Goal: Entertainment & Leisure: Consume media (video, audio)

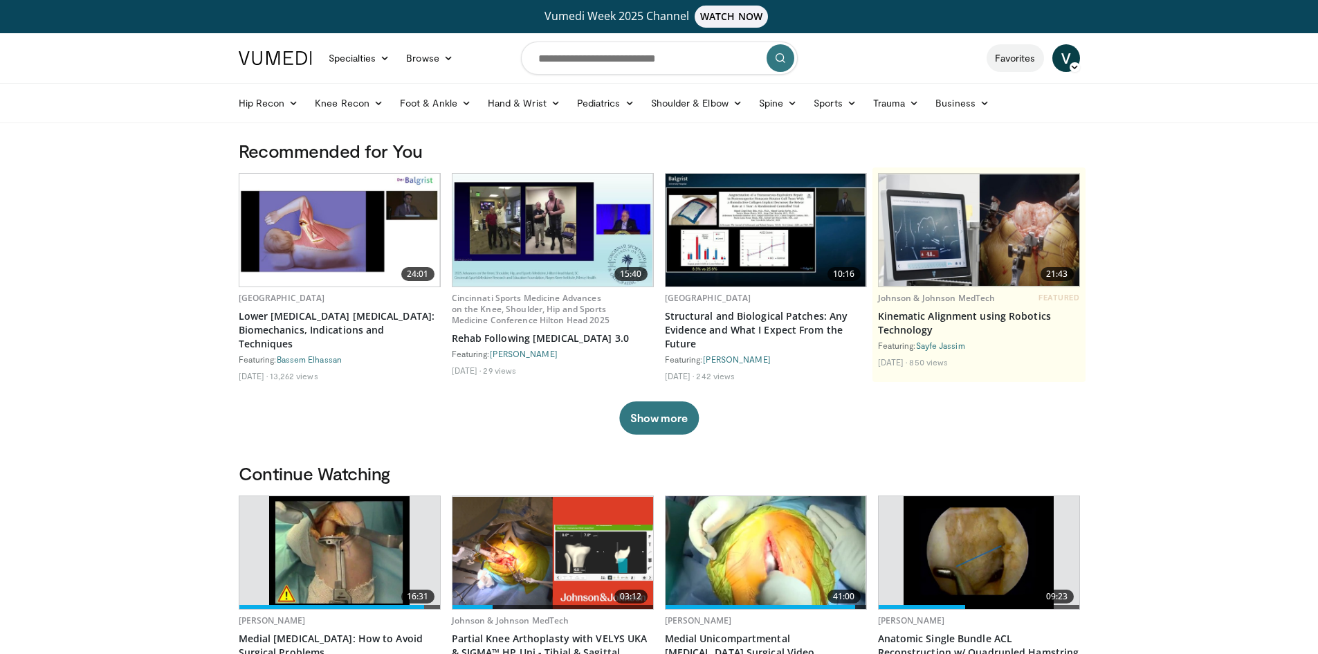
click at [1003, 57] on link "Favorites" at bounding box center [1014, 58] width 57 height 28
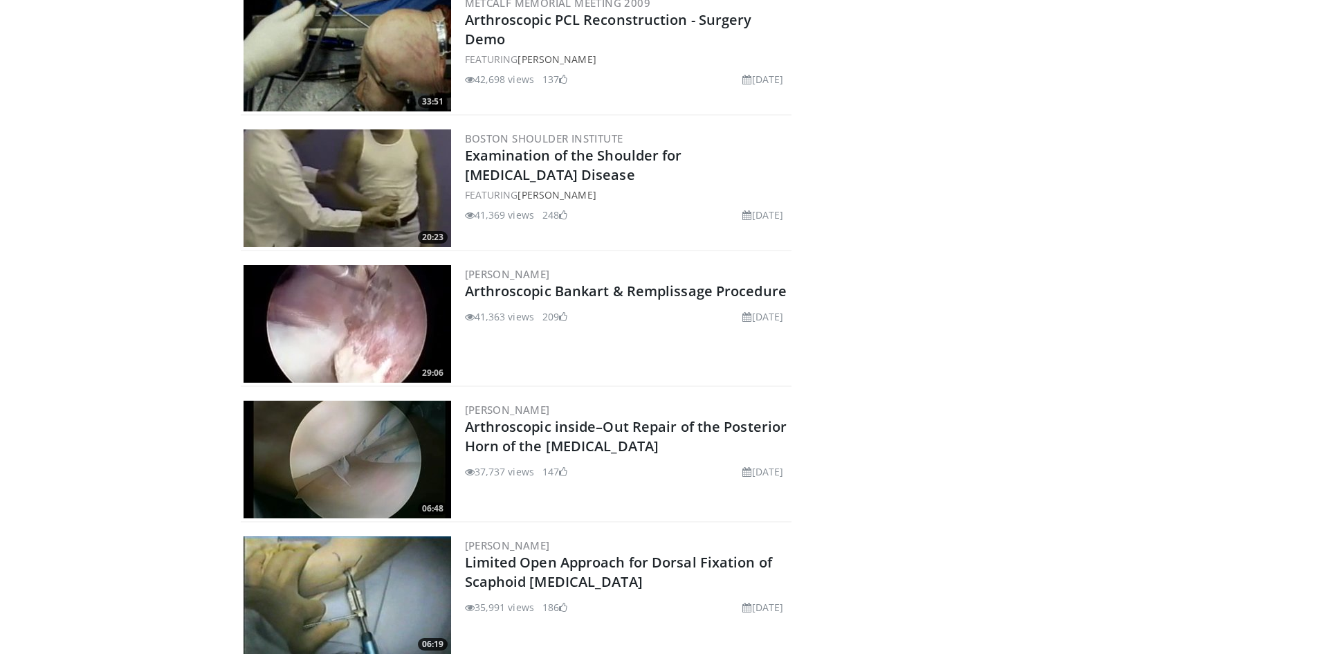
scroll to position [2626, 0]
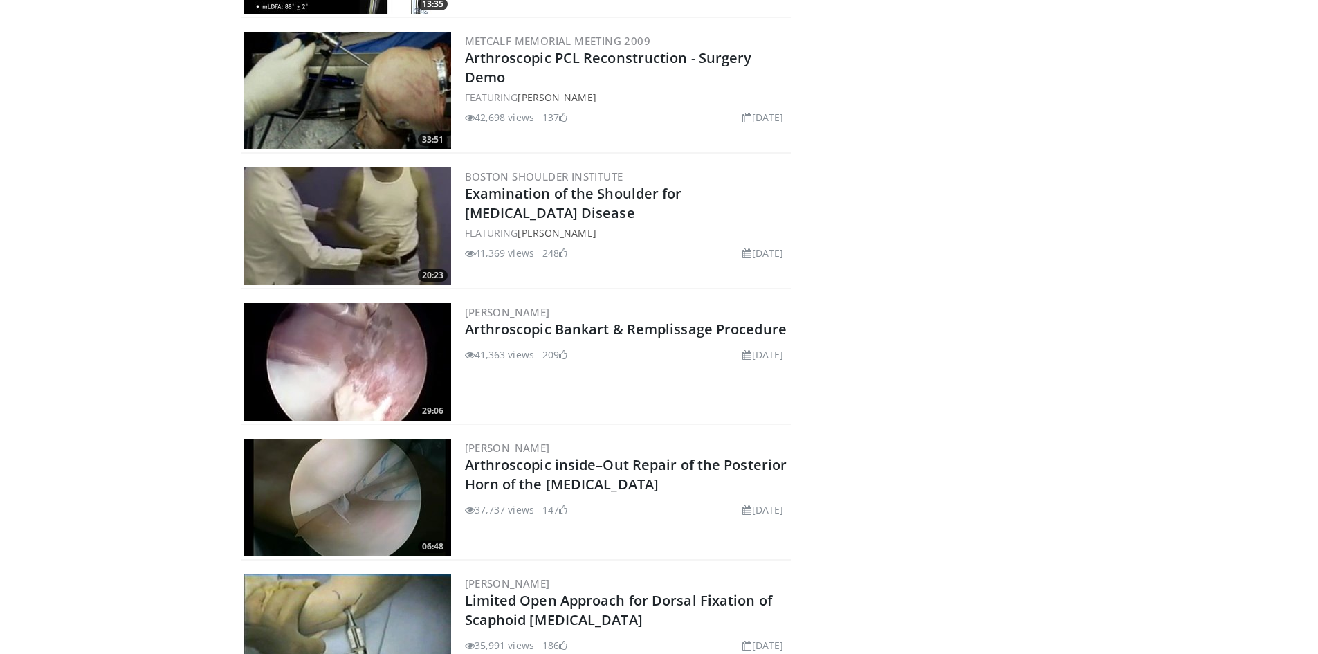
click at [374, 497] on img at bounding box center [347, 498] width 208 height 118
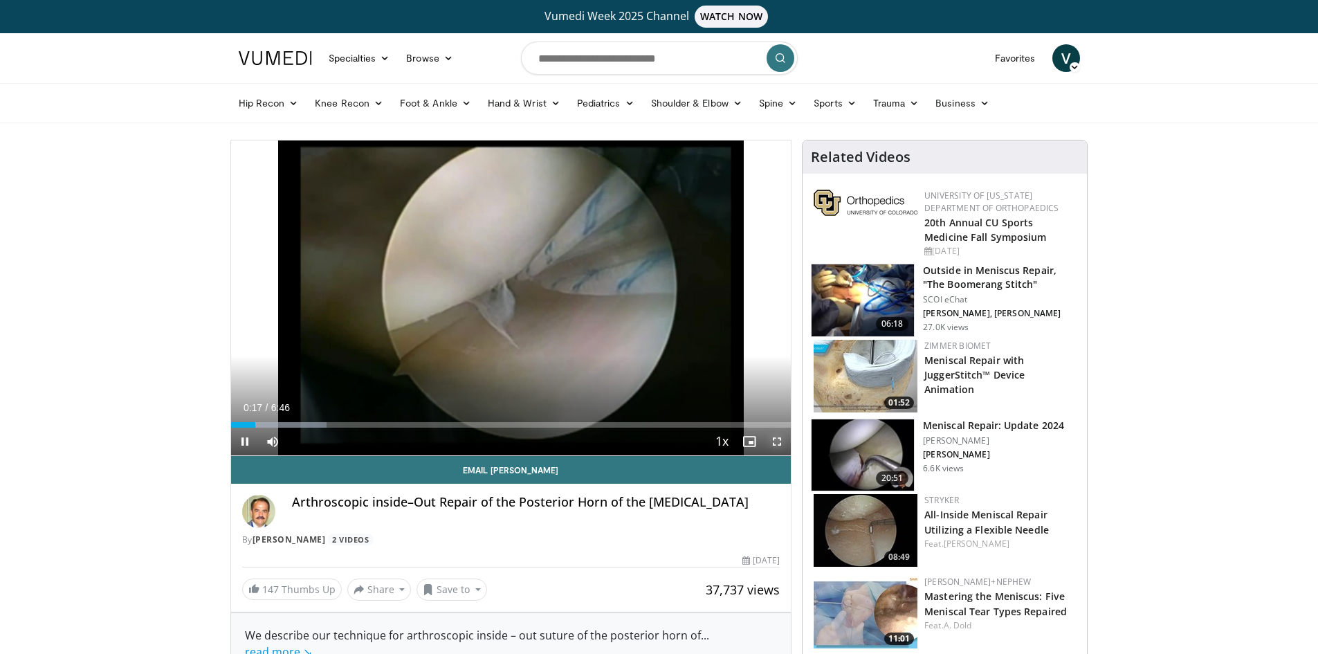
click at [780, 441] on span "Video Player" at bounding box center [777, 441] width 28 height 28
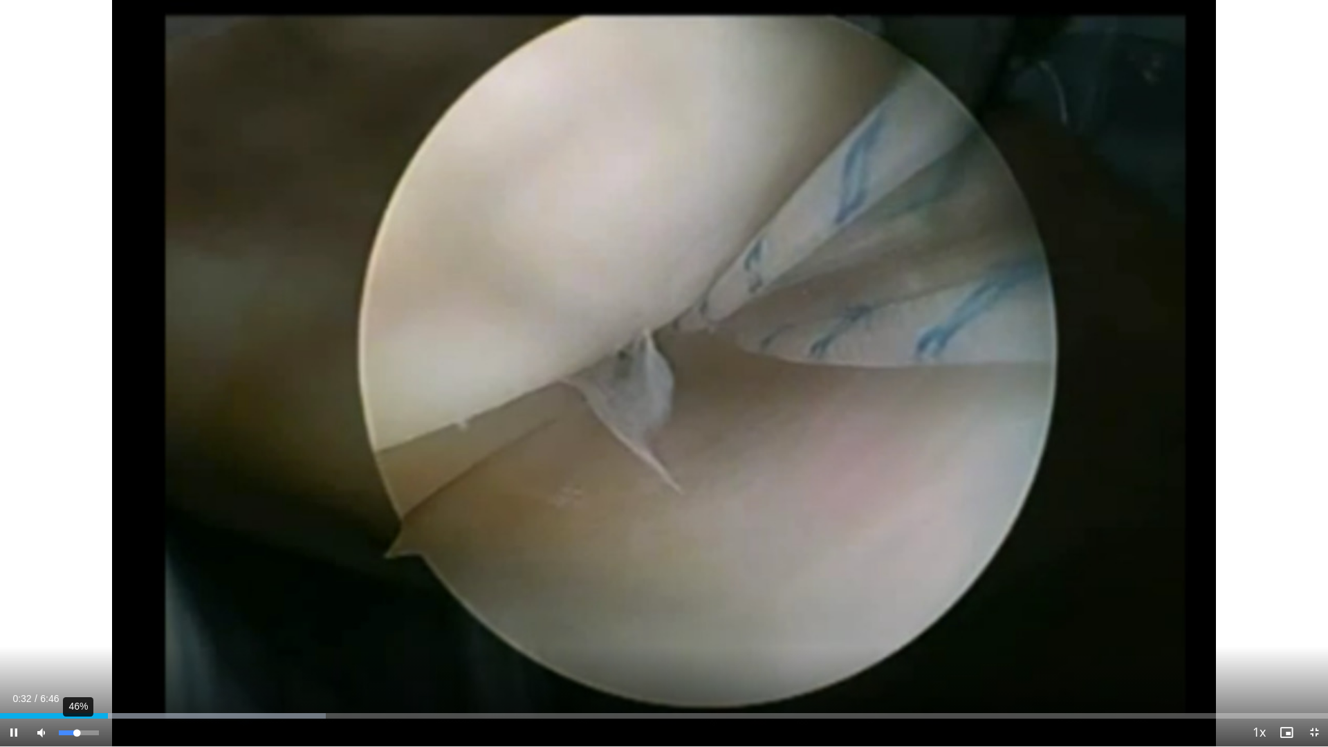
click at [77, 653] on div "46%" at bounding box center [79, 733] width 48 height 28
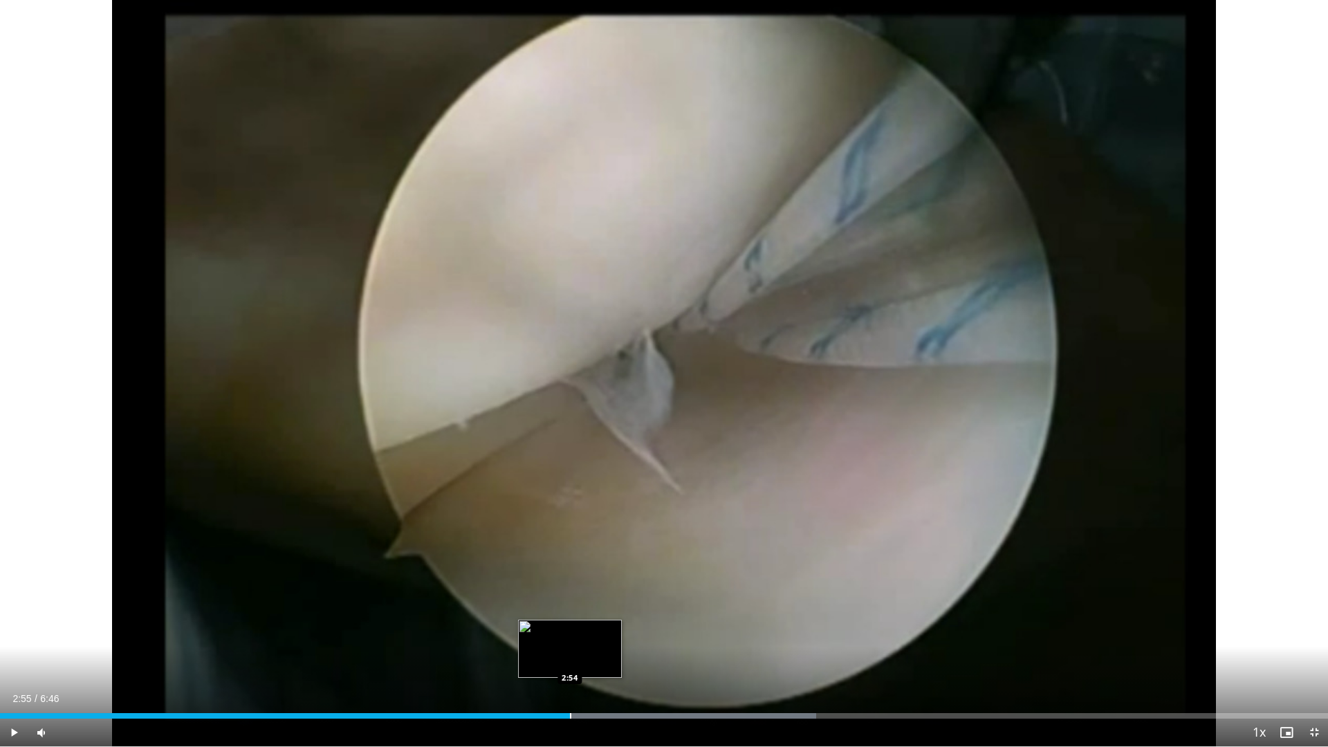
click at [571, 653] on div "Loaded : 61.44% 2:55 2:54" at bounding box center [664, 716] width 1328 height 6
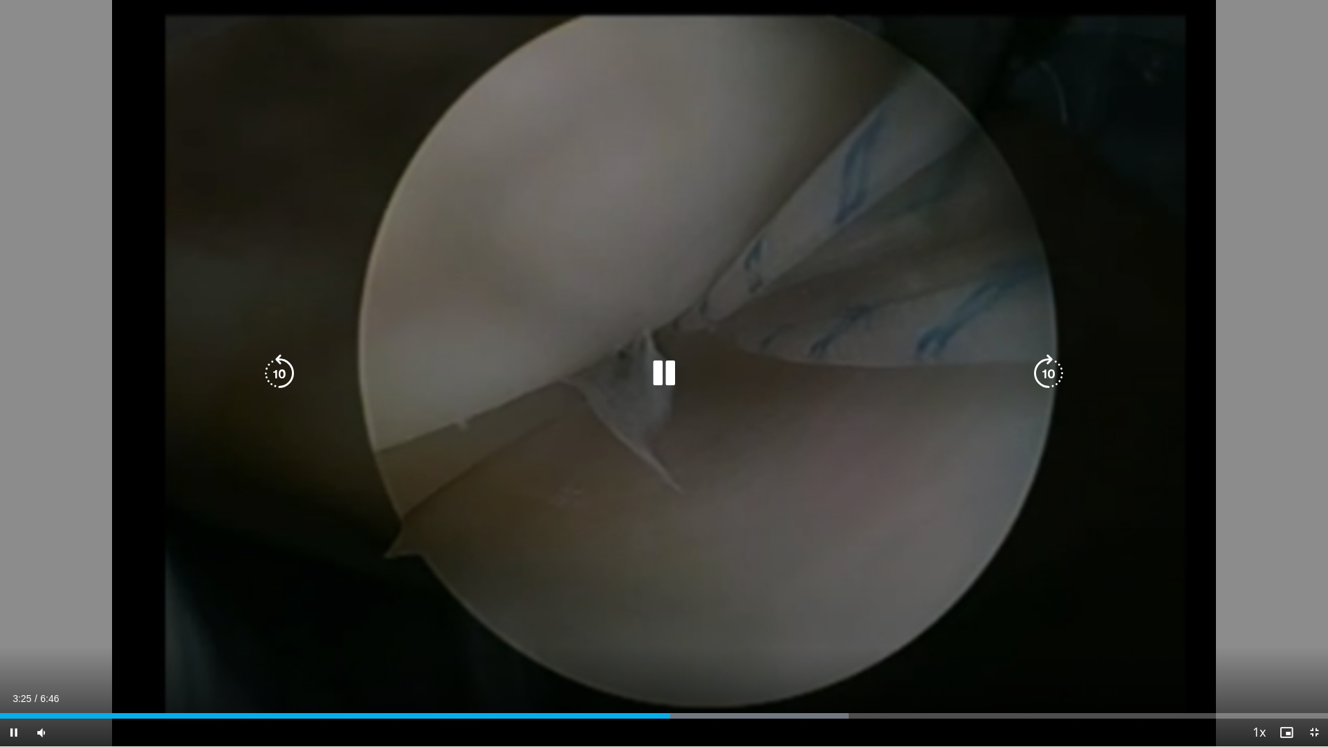
click at [677, 375] on icon "Video Player" at bounding box center [664, 373] width 39 height 39
click at [660, 378] on icon "Video Player" at bounding box center [664, 373] width 39 height 39
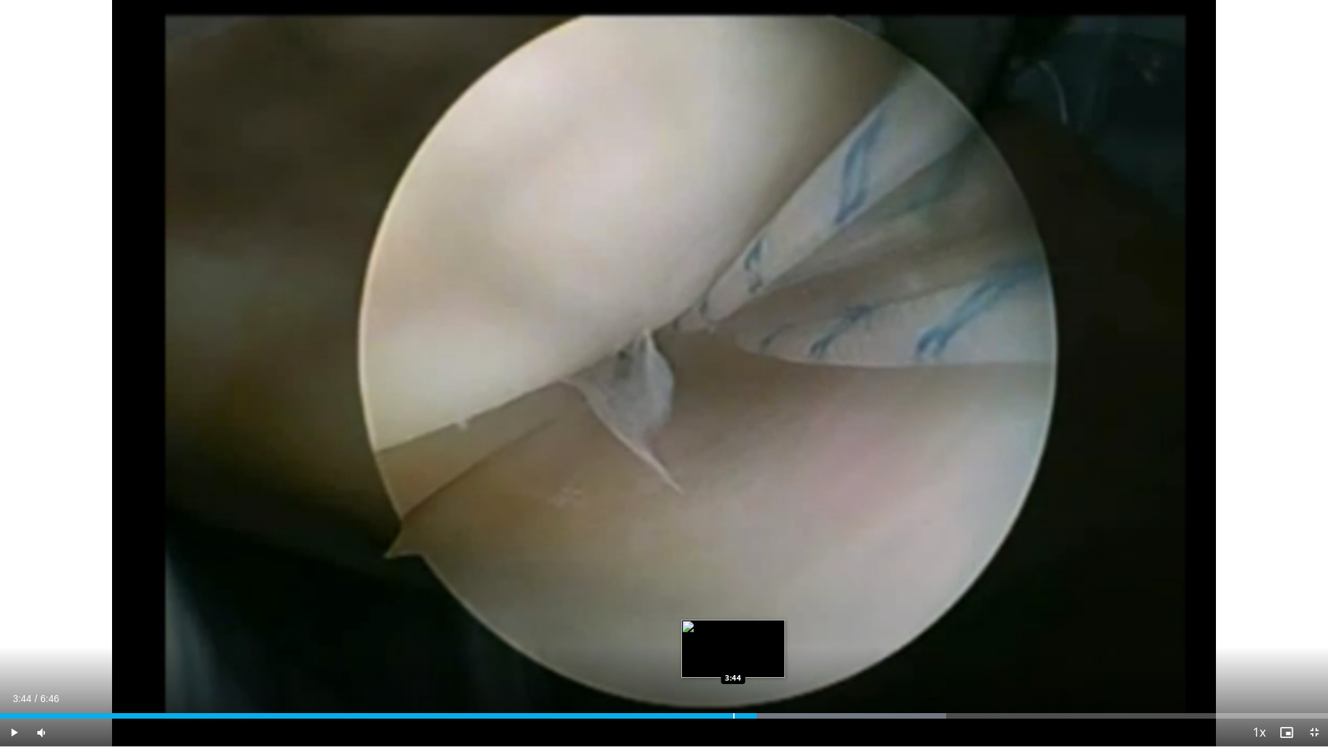
click at [733, 653] on div "Progress Bar" at bounding box center [733, 716] width 1 height 6
click at [719, 653] on div "Progress Bar" at bounding box center [719, 716] width 1 height 6
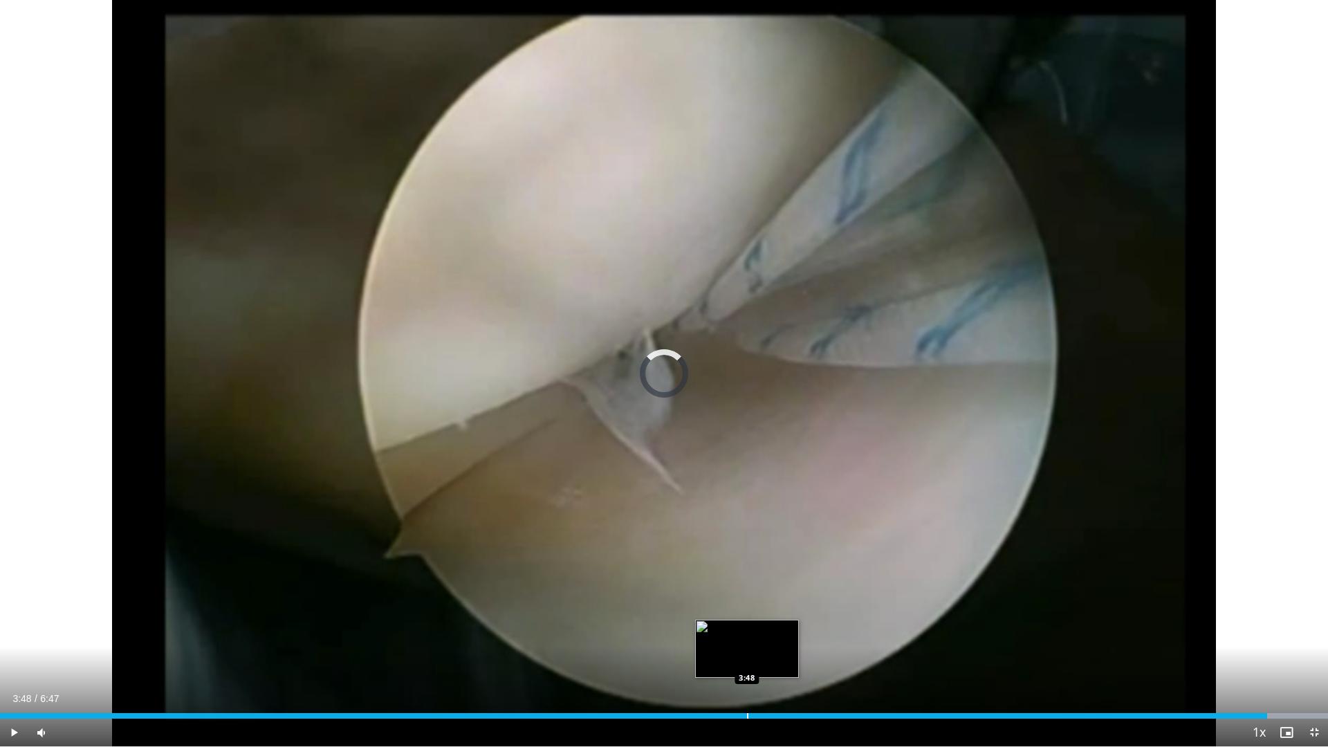
click at [747, 653] on div "Progress Bar" at bounding box center [747, 716] width 1 height 6
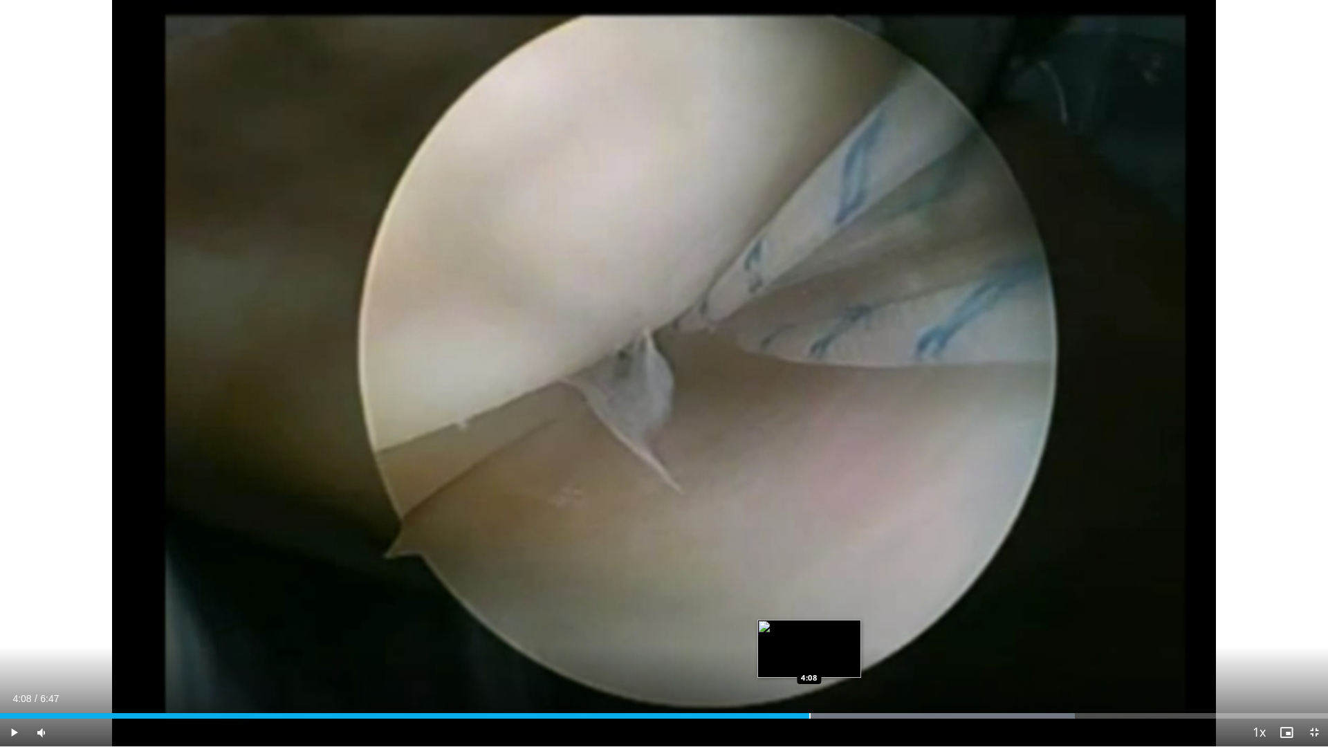
click at [809, 653] on div "Progress Bar" at bounding box center [809, 716] width 1 height 6
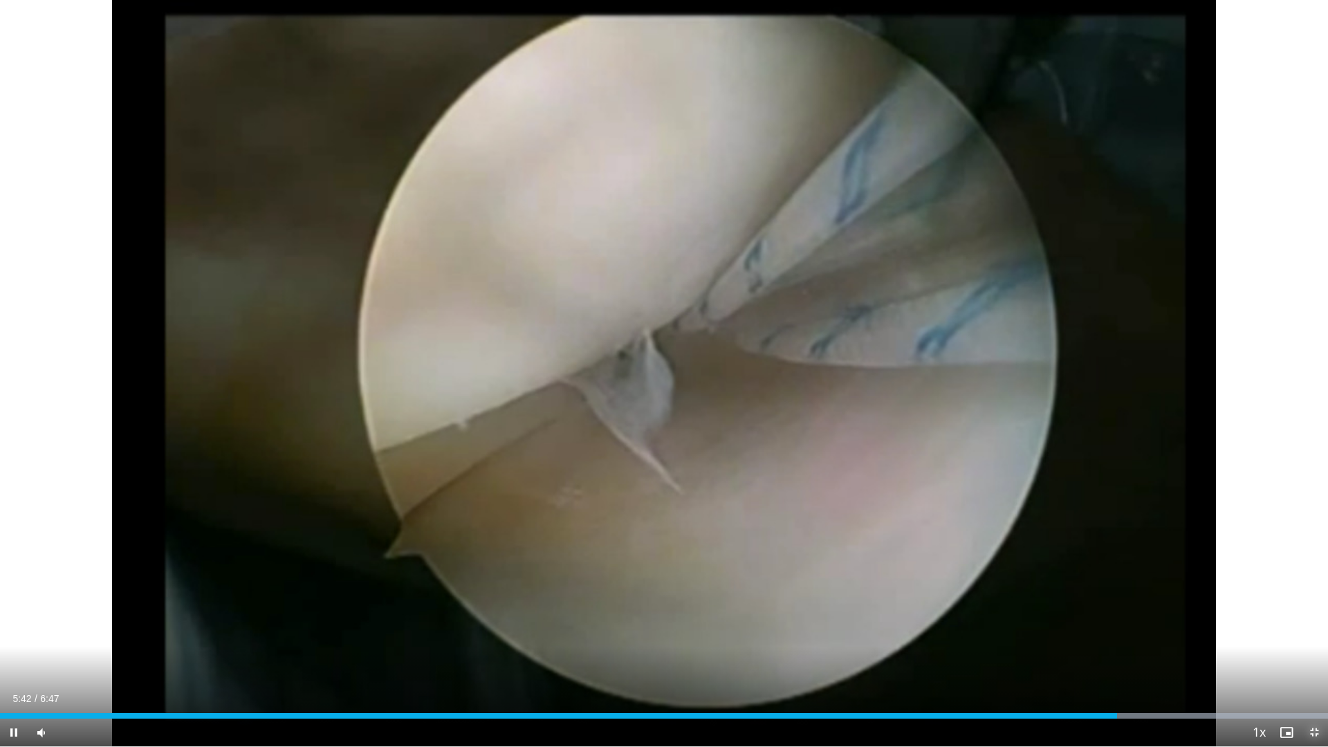
click at [1314, 653] on span "Video Player" at bounding box center [1314, 733] width 28 height 28
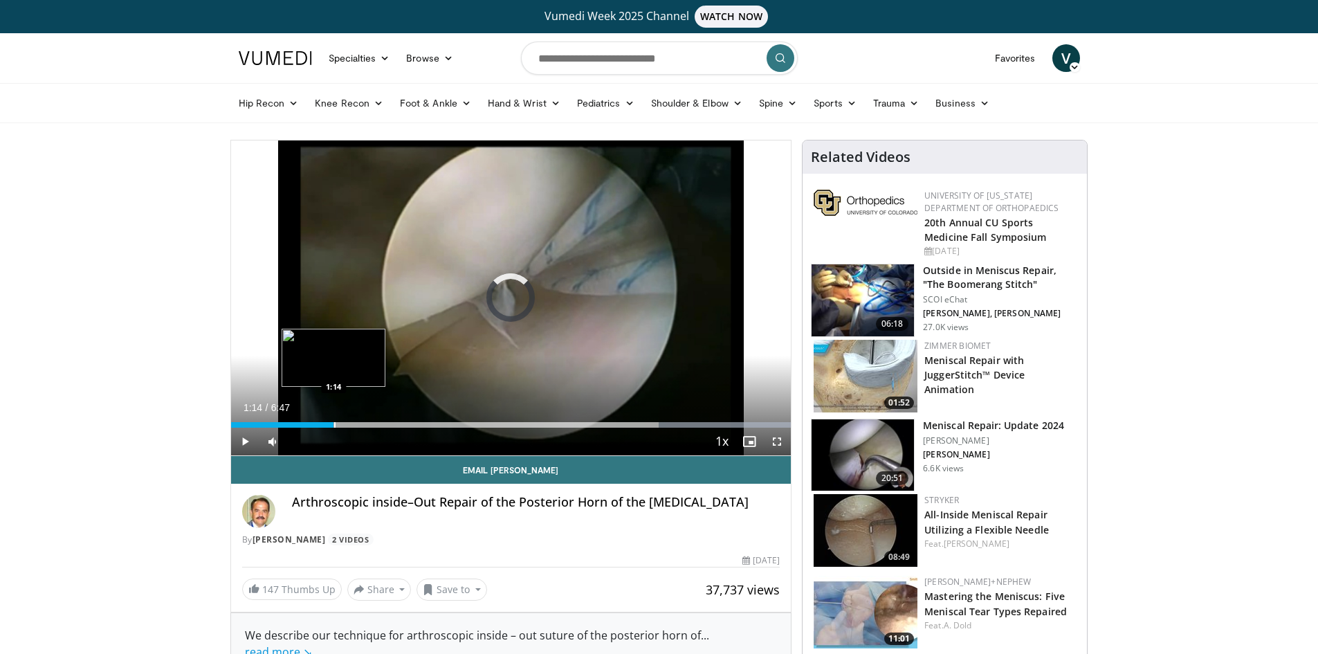
click at [333, 420] on div "Loaded : 100.00% 5:58 1:14" at bounding box center [511, 420] width 560 height 13
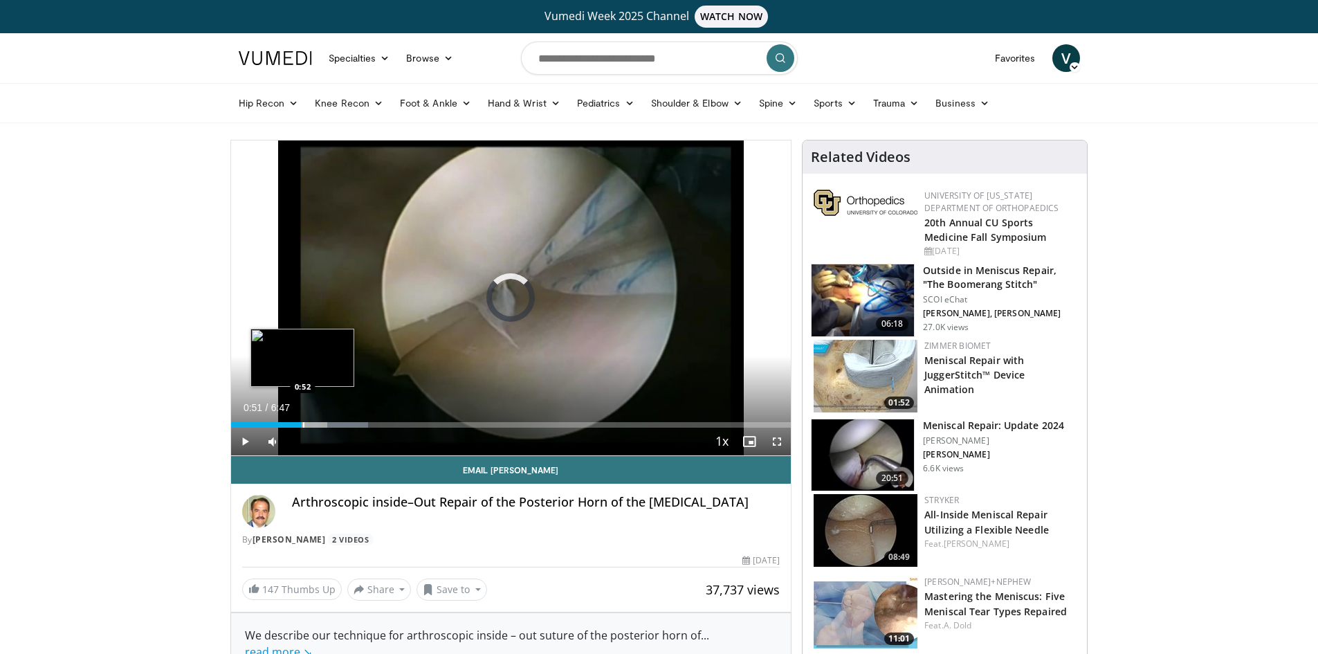
click at [303, 425] on div "Progress Bar" at bounding box center [303, 425] width 1 height 6
click at [270, 424] on div "0:28" at bounding box center [250, 425] width 39 height 6
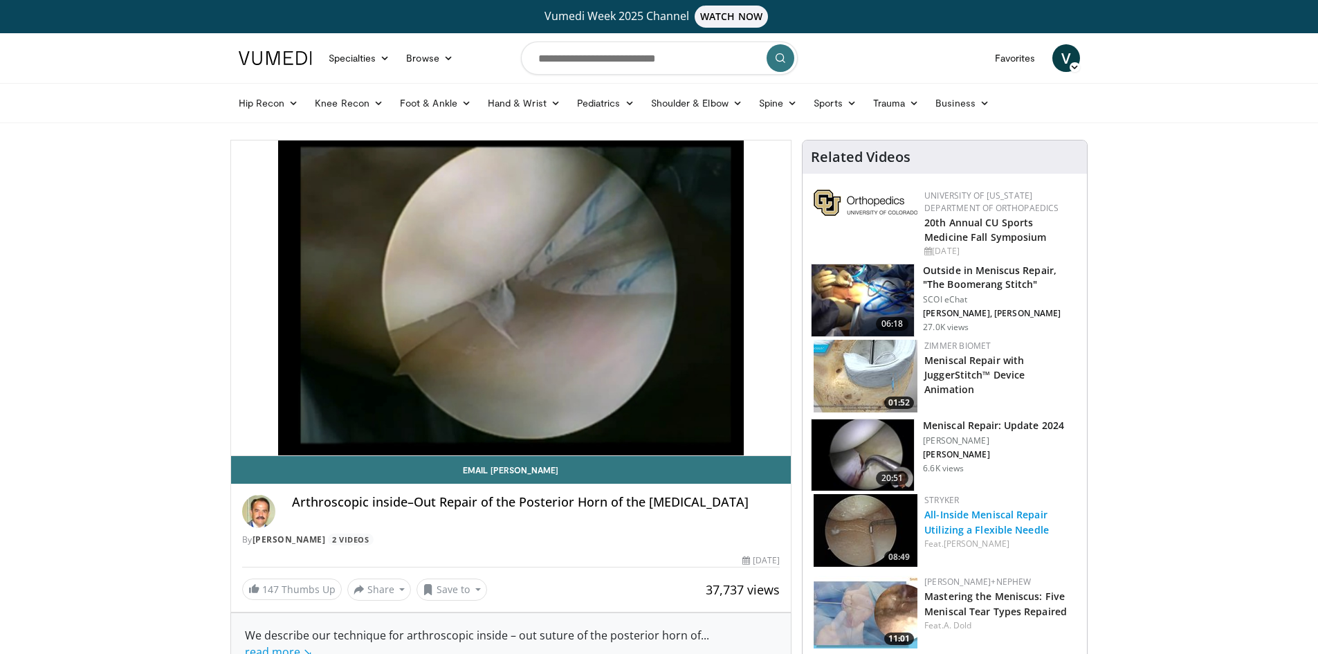
click at [942, 522] on link "All-Inside Meniscal Repair Utilizing a Flexible Needle" at bounding box center [986, 522] width 125 height 28
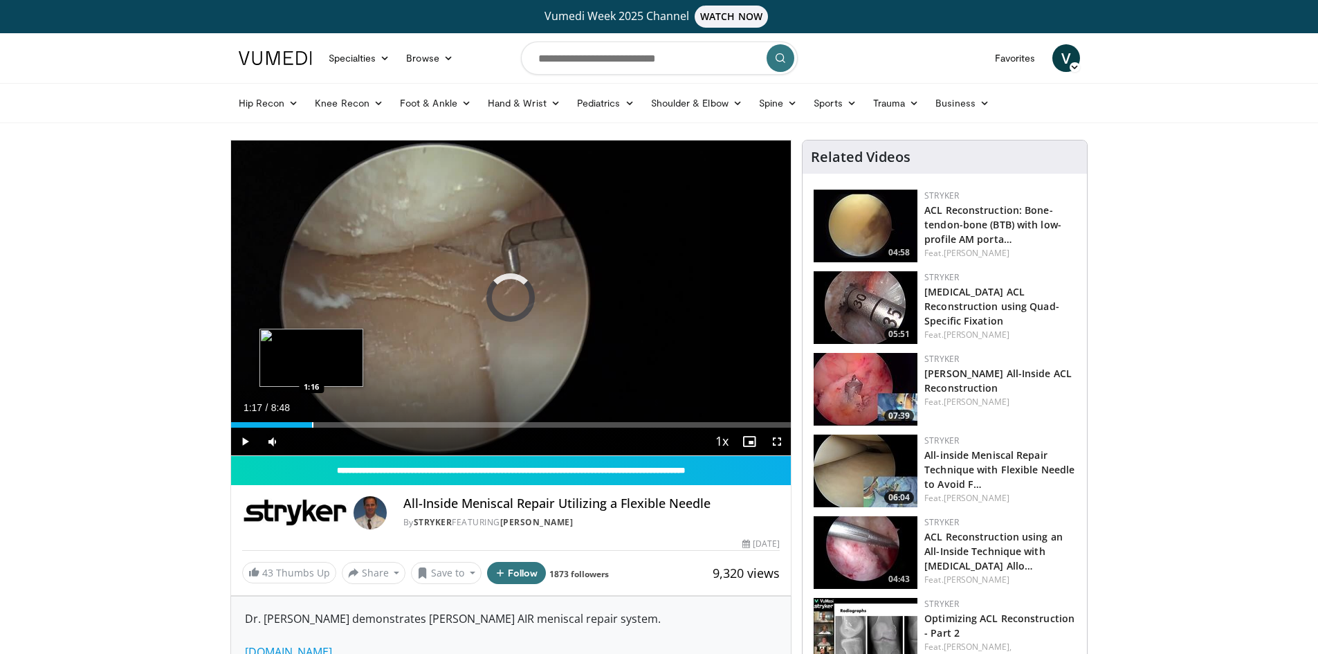
click at [312, 424] on div "Progress Bar" at bounding box center [312, 425] width 1 height 6
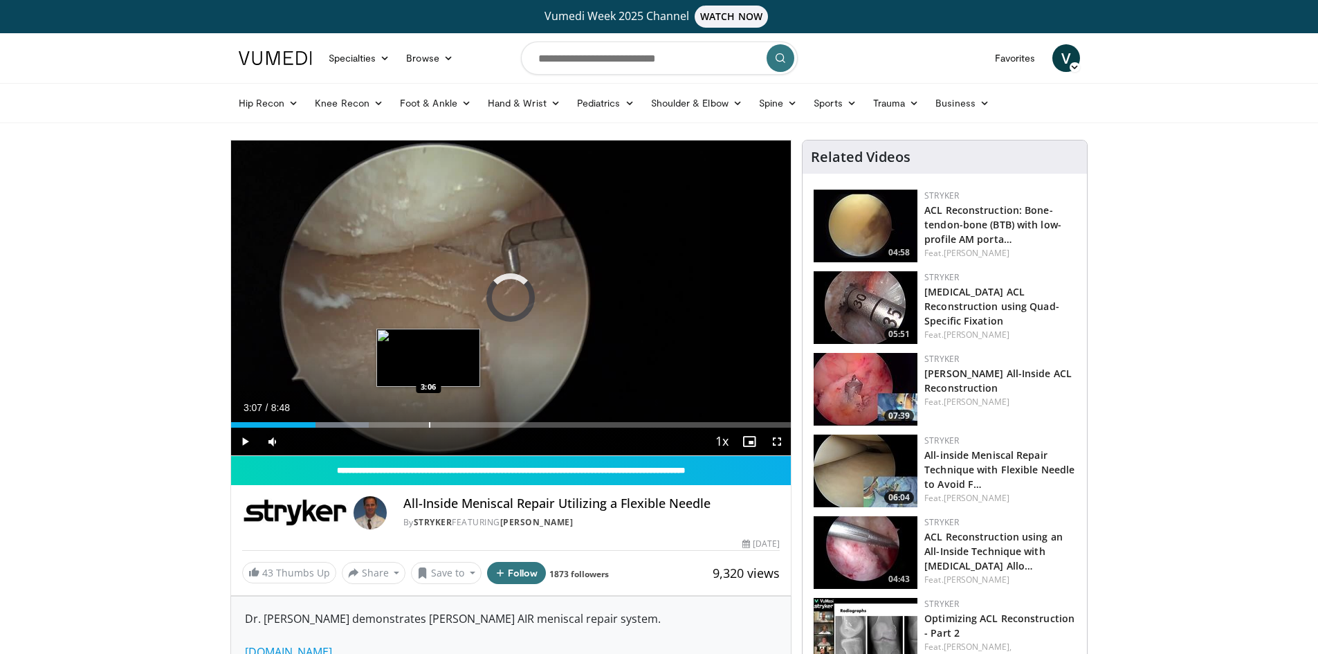
click at [429, 423] on div "Progress Bar" at bounding box center [429, 425] width 1 height 6
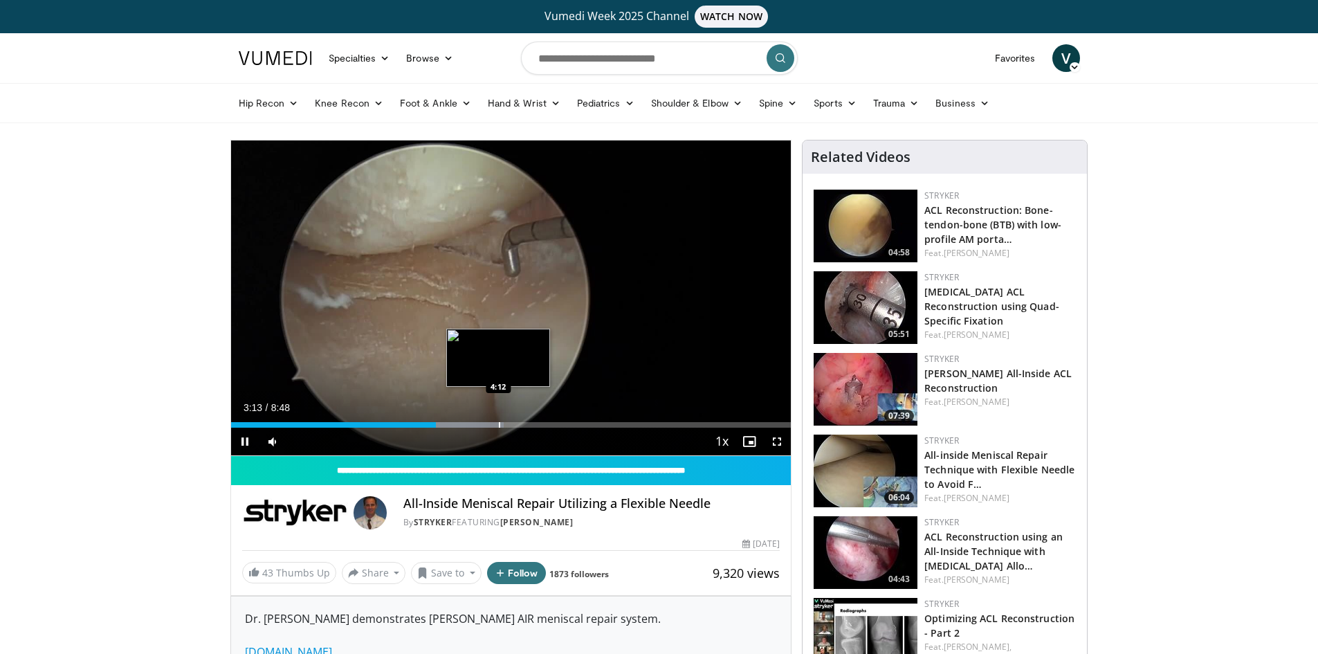
click at [500, 425] on div "Progress Bar" at bounding box center [499, 425] width 1 height 6
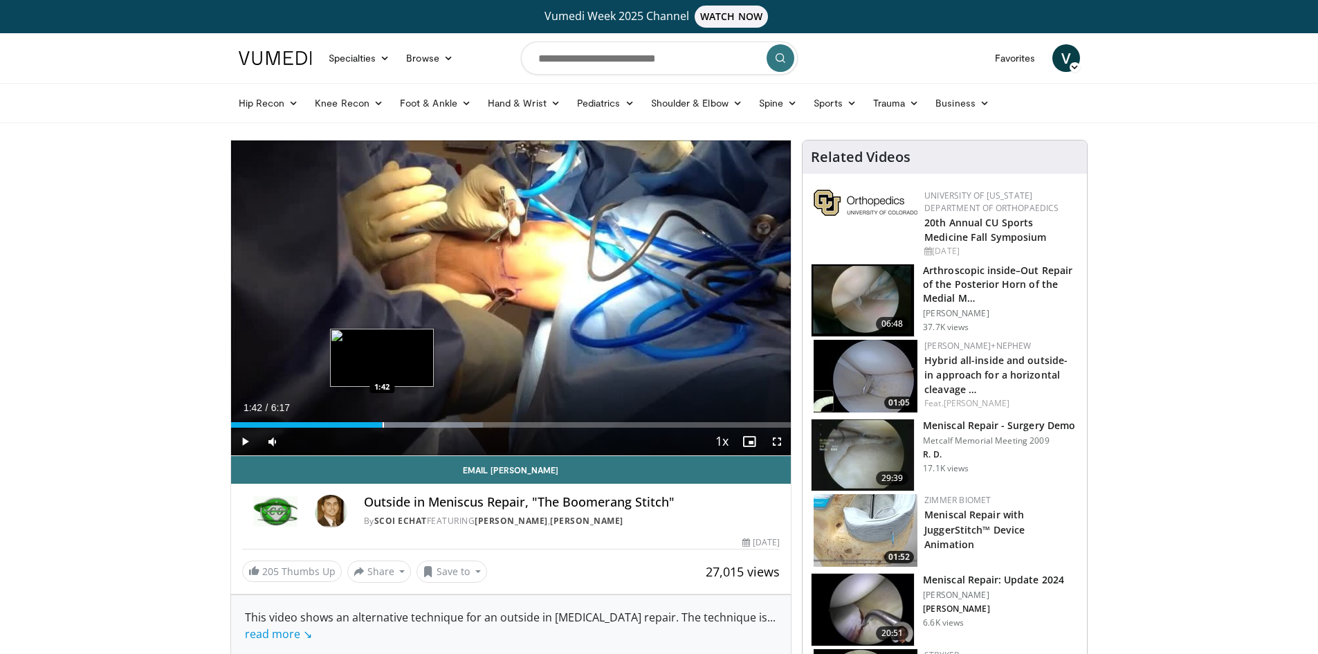
click at [382, 422] on div "Loaded : 45.08% 1:51 1:42" at bounding box center [511, 425] width 560 height 6
click at [374, 427] on div "1:44" at bounding box center [308, 425] width 155 height 6
drag, startPoint x: 310, startPoint y: 441, endPoint x: 332, endPoint y: 442, distance: 22.1
click at [329, 442] on div "Volume Level" at bounding box center [309, 441] width 39 height 5
click at [380, 424] on div "Progress Bar" at bounding box center [380, 425] width 1 height 6
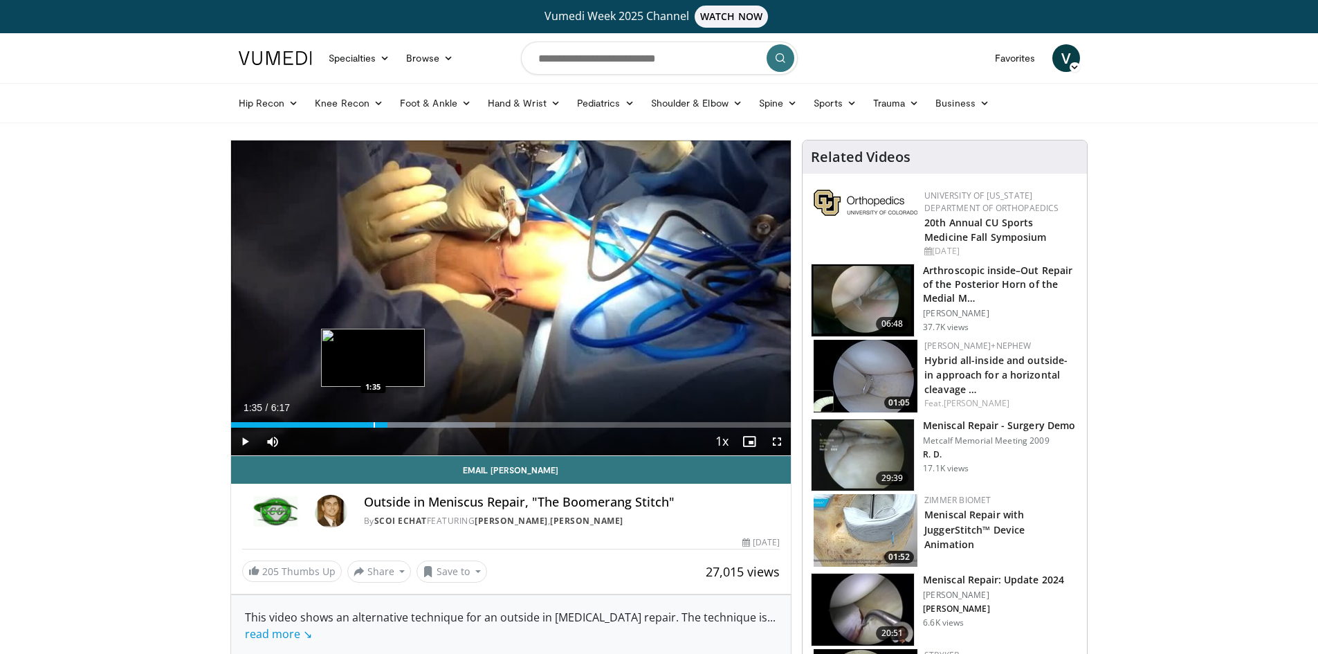
click at [374, 423] on div "Progress Bar" at bounding box center [374, 425] width 1 height 6
click at [353, 427] on div "Progress Bar" at bounding box center [353, 425] width 1 height 6
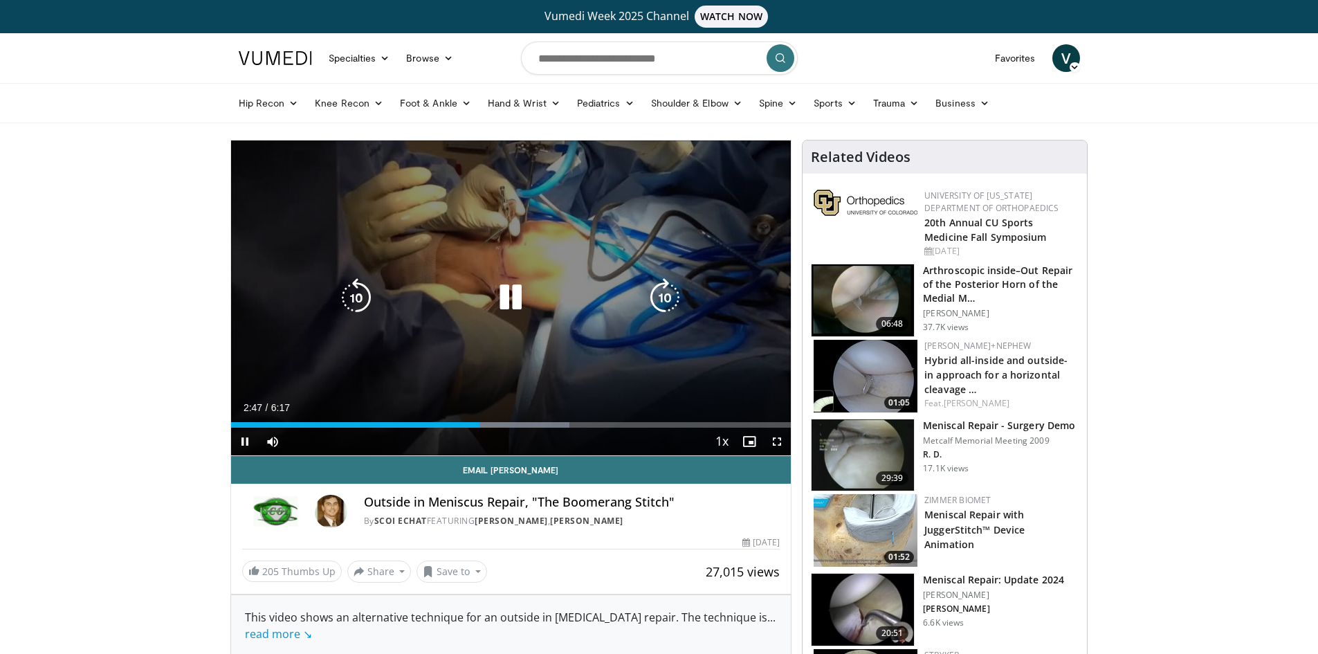
click at [506, 299] on icon "Video Player" at bounding box center [510, 297] width 39 height 39
click at [509, 295] on icon "Video Player" at bounding box center [510, 297] width 39 height 39
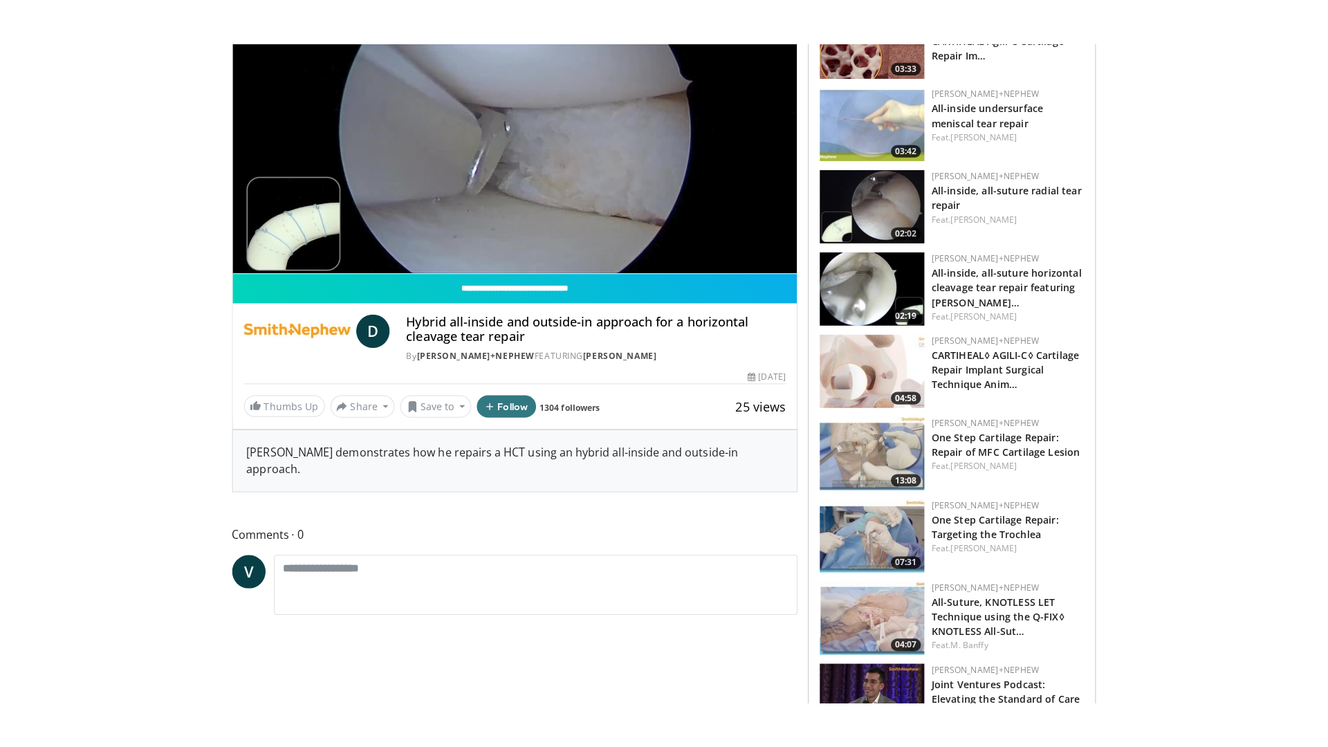
scroll to position [277, 0]
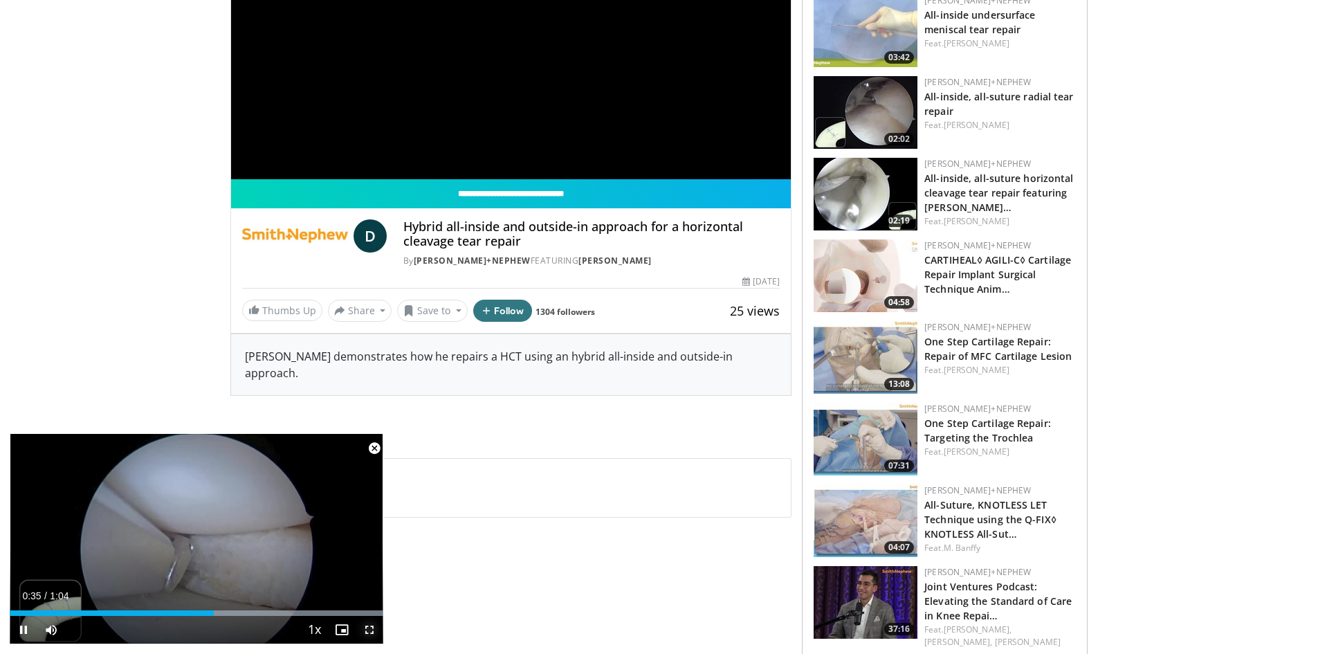
click at [369, 632] on span "Video Player" at bounding box center [370, 630] width 28 height 28
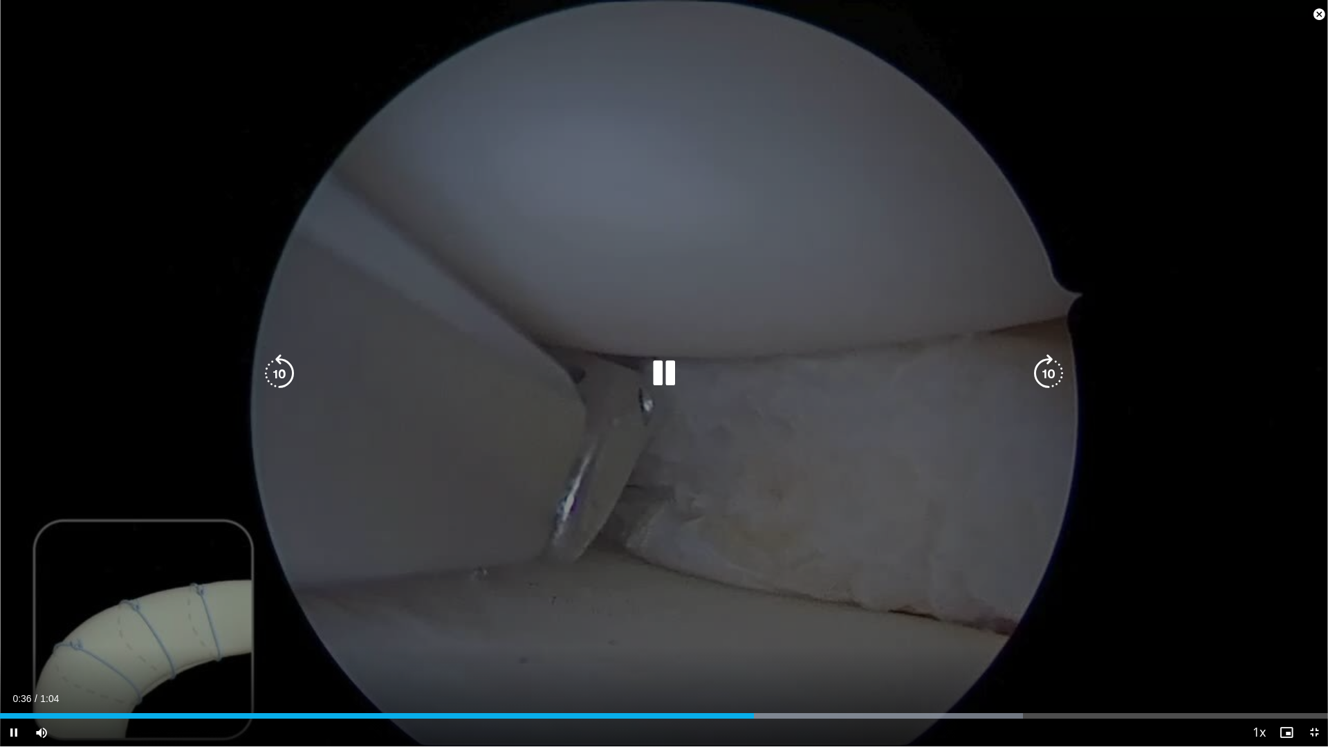
click at [841, 508] on div "10 seconds Tap to unmute" at bounding box center [664, 373] width 1328 height 746
click at [661, 375] on icon "Video Player" at bounding box center [664, 373] width 39 height 39
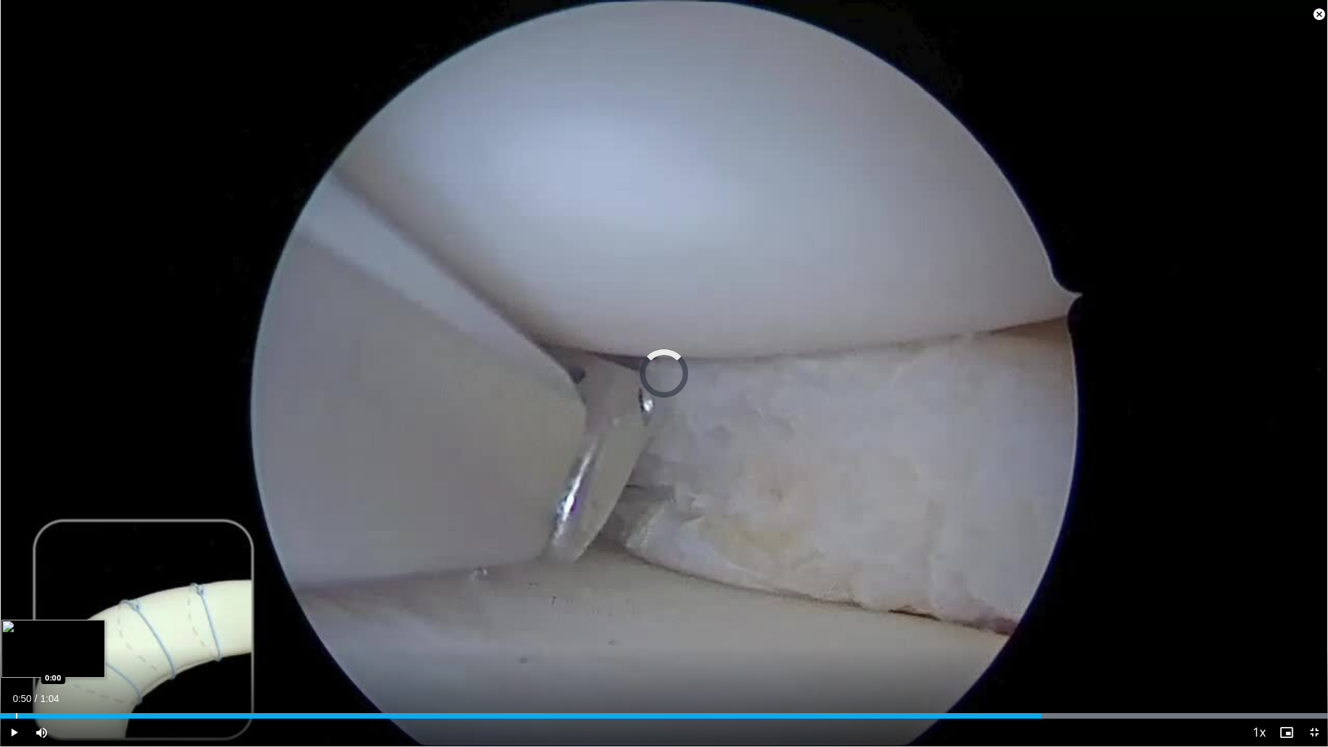
click at [16, 653] on div "Progress Bar" at bounding box center [16, 716] width 1 height 6
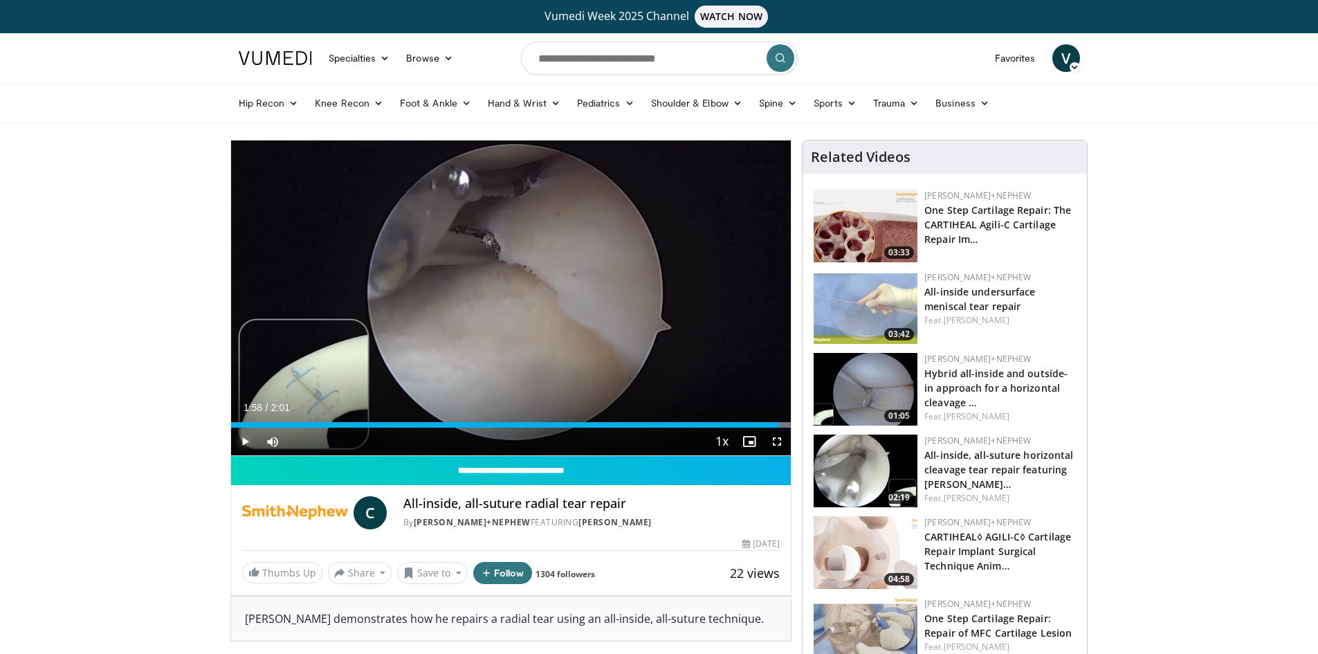
click at [240, 440] on span "Video Player" at bounding box center [245, 441] width 28 height 28
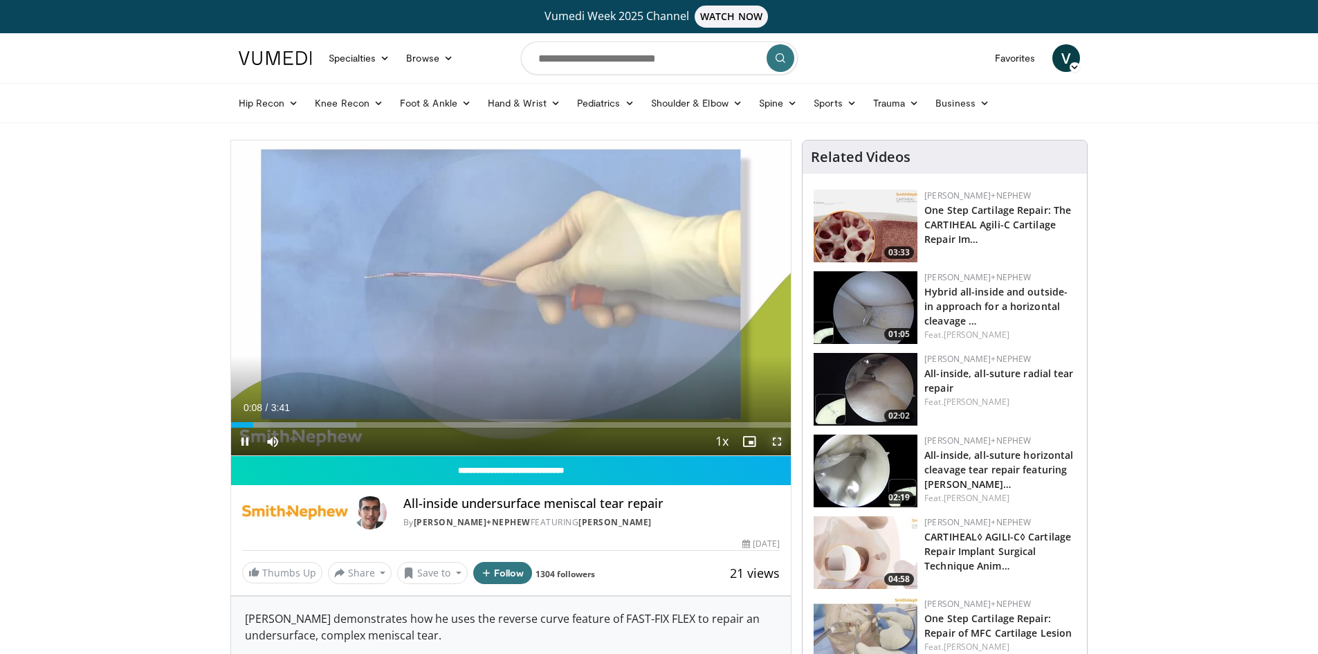
click at [782, 445] on span "Video Player" at bounding box center [777, 441] width 28 height 28
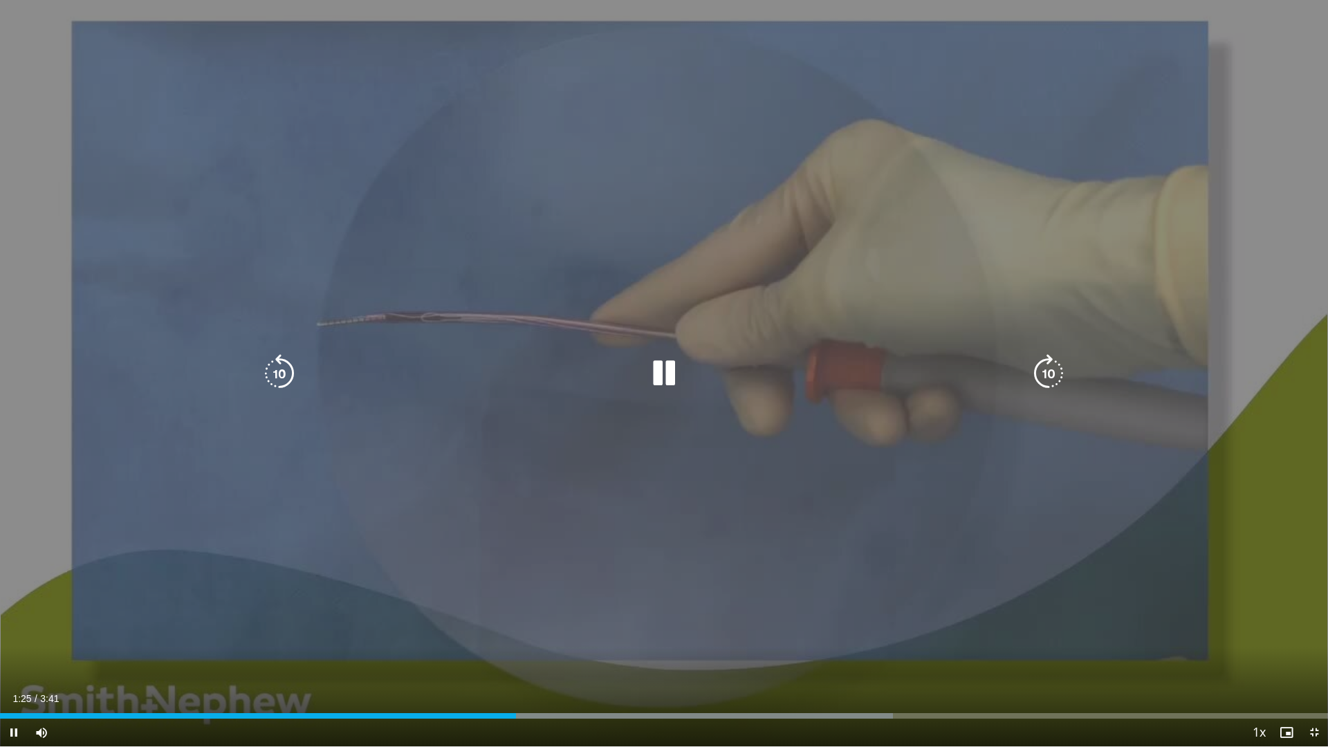
click at [661, 369] on icon "Video Player" at bounding box center [664, 373] width 39 height 39
click at [666, 369] on icon "Video Player" at bounding box center [664, 373] width 39 height 39
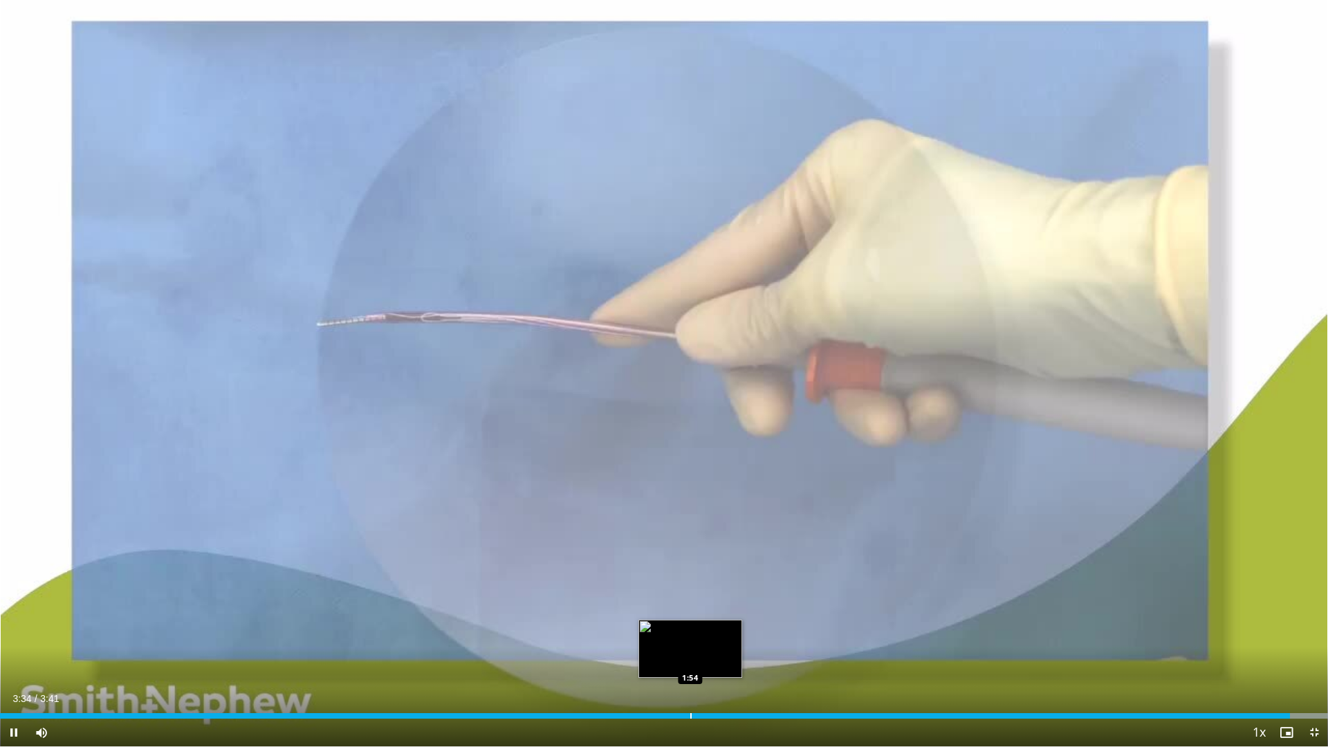
click at [690, 653] on div "3:34" at bounding box center [645, 716] width 1290 height 6
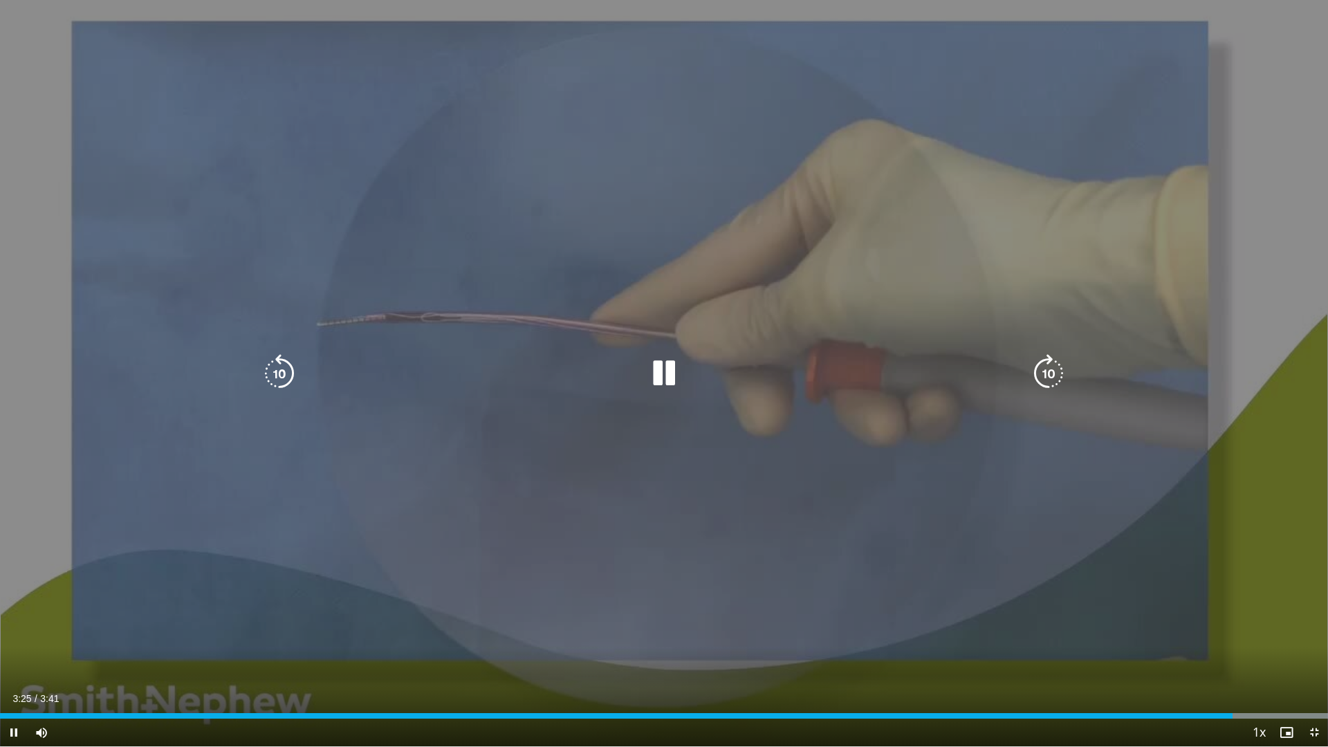
click at [670, 394] on div "10 seconds Tap to unmute" at bounding box center [664, 373] width 1328 height 746
click at [656, 380] on icon "Video Player" at bounding box center [664, 373] width 39 height 39
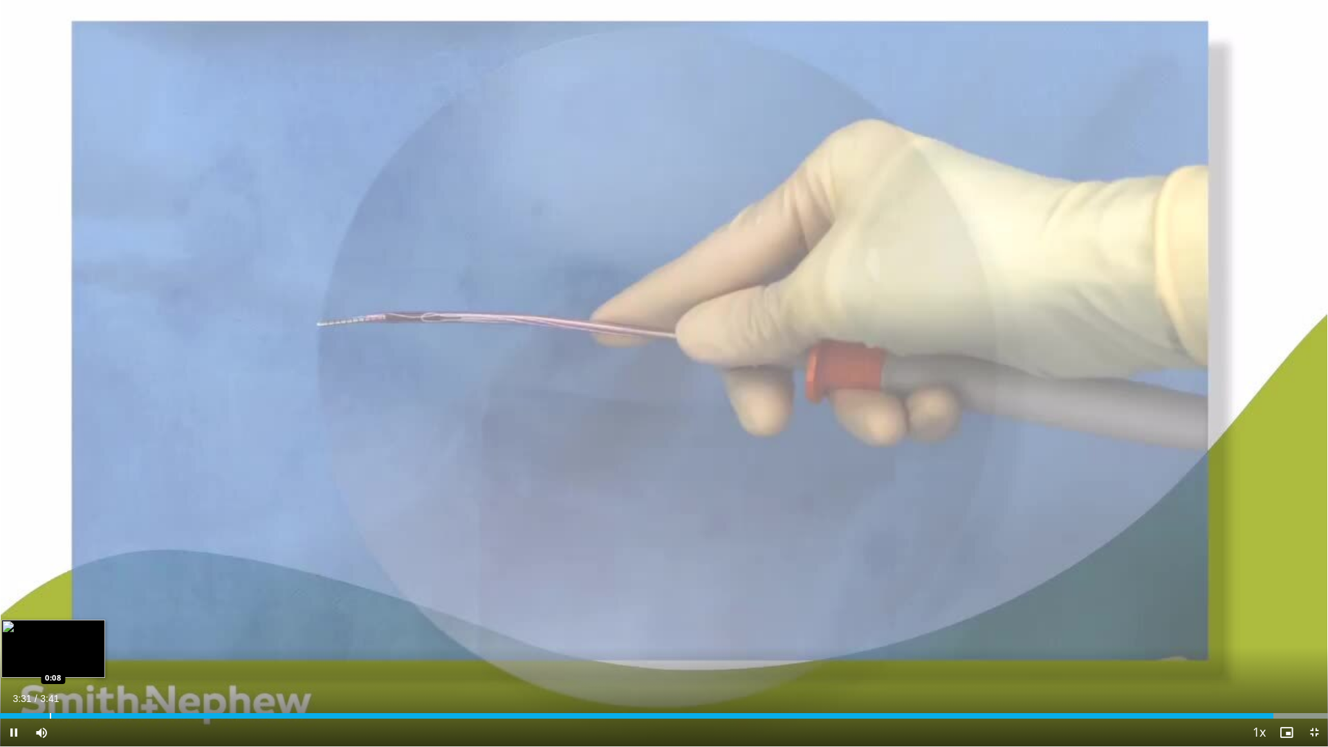
click at [50, 653] on div "Loaded : 100.00% 3:32 0:08" at bounding box center [664, 712] width 1328 height 13
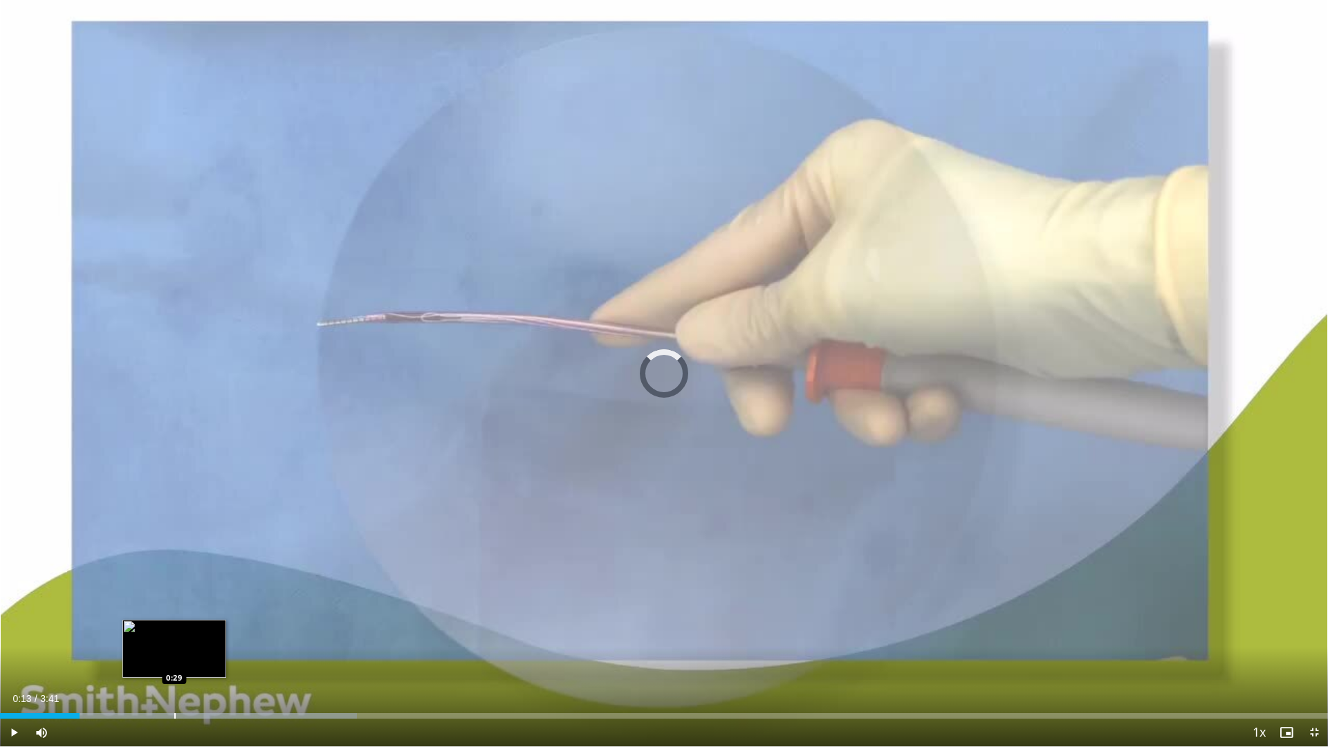
click at [174, 653] on div "Progress Bar" at bounding box center [174, 716] width 1 height 6
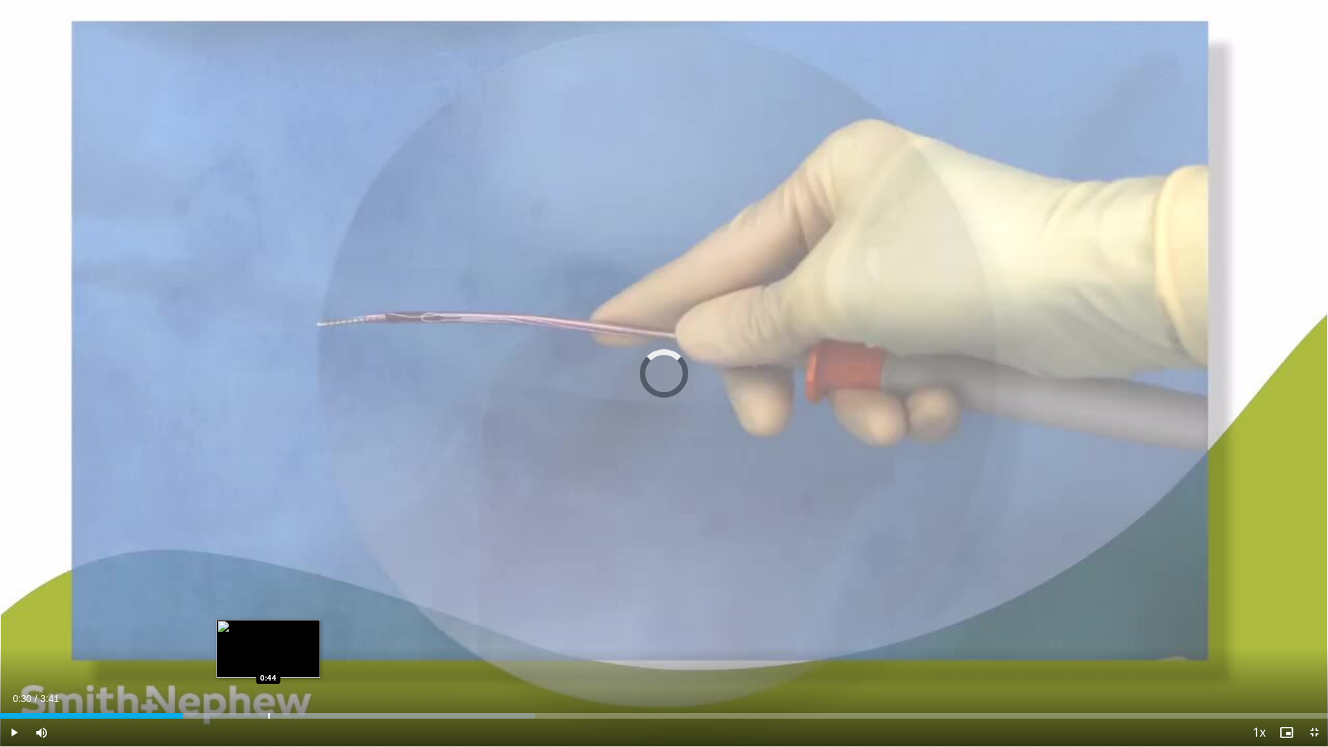
click at [268, 653] on div "Loaded : 40.33% 0:30 0:44" at bounding box center [664, 712] width 1328 height 13
click at [246, 653] on div "Progress Bar" at bounding box center [246, 716] width 1 height 6
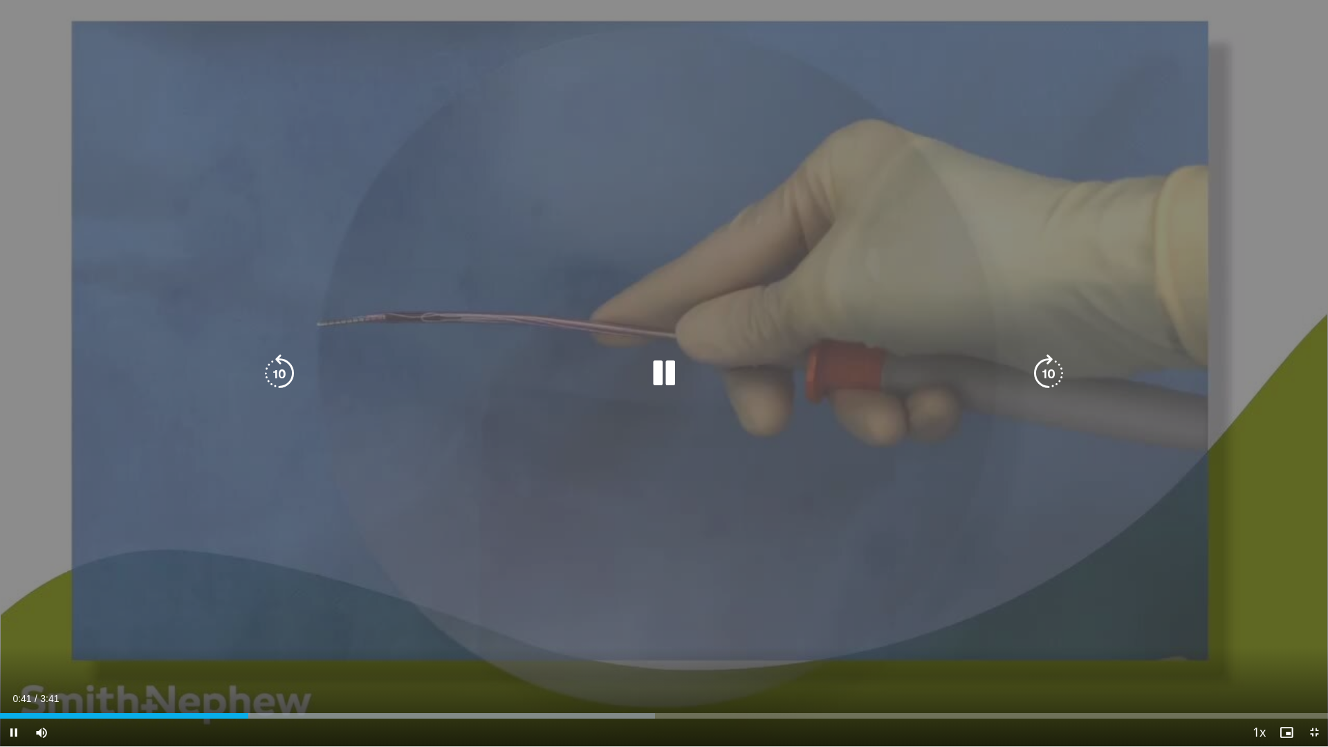
click at [433, 531] on div "10 seconds Tap to unmute" at bounding box center [664, 373] width 1328 height 746
click at [383, 549] on div "10 seconds Tap to unmute" at bounding box center [664, 373] width 1328 height 746
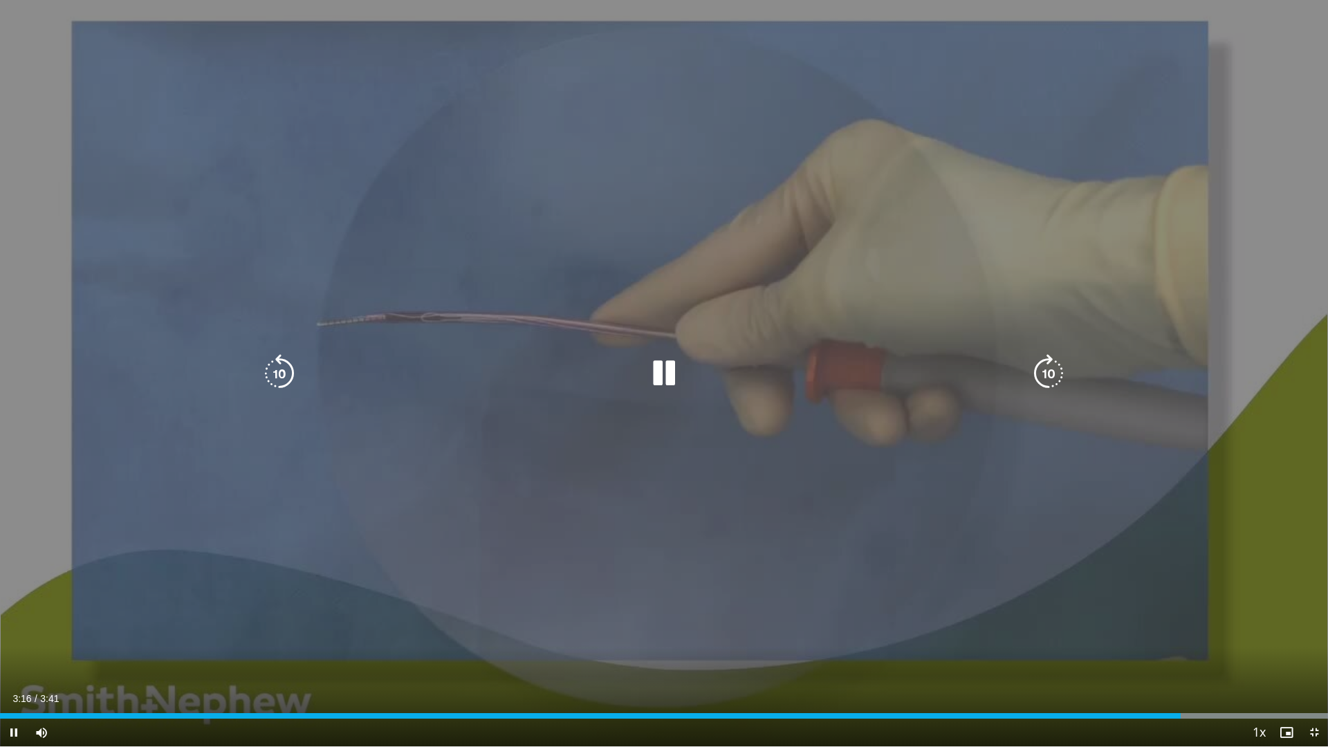
click at [672, 377] on icon "Video Player" at bounding box center [664, 373] width 39 height 39
click at [654, 376] on icon "Video Player" at bounding box center [664, 373] width 39 height 39
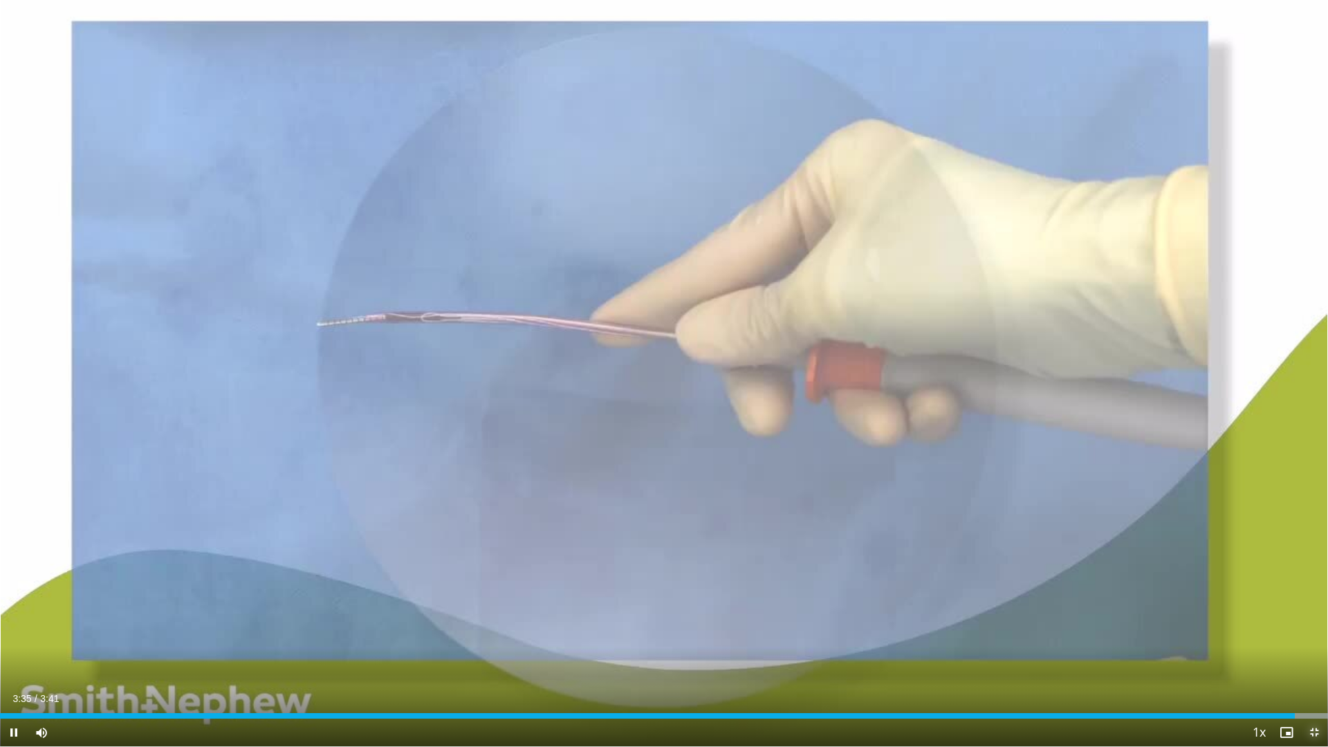
click at [1314, 653] on span "Video Player" at bounding box center [1314, 733] width 28 height 28
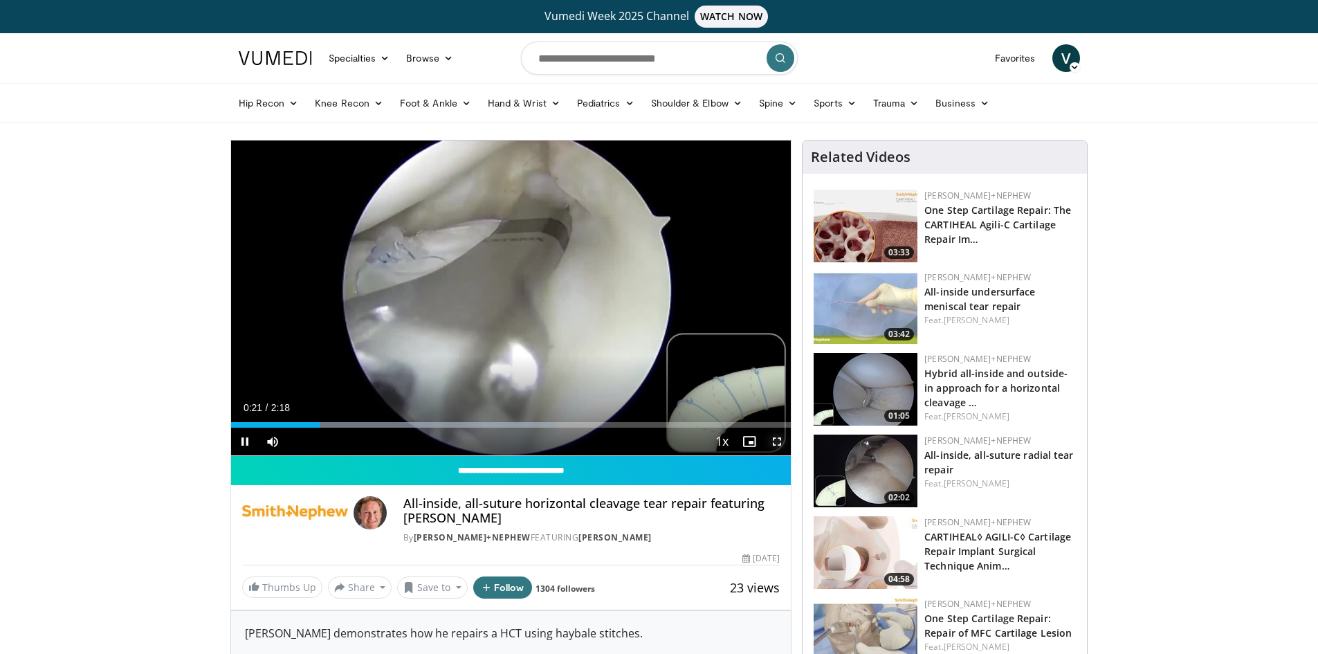
click at [778, 443] on span "Video Player" at bounding box center [777, 441] width 28 height 28
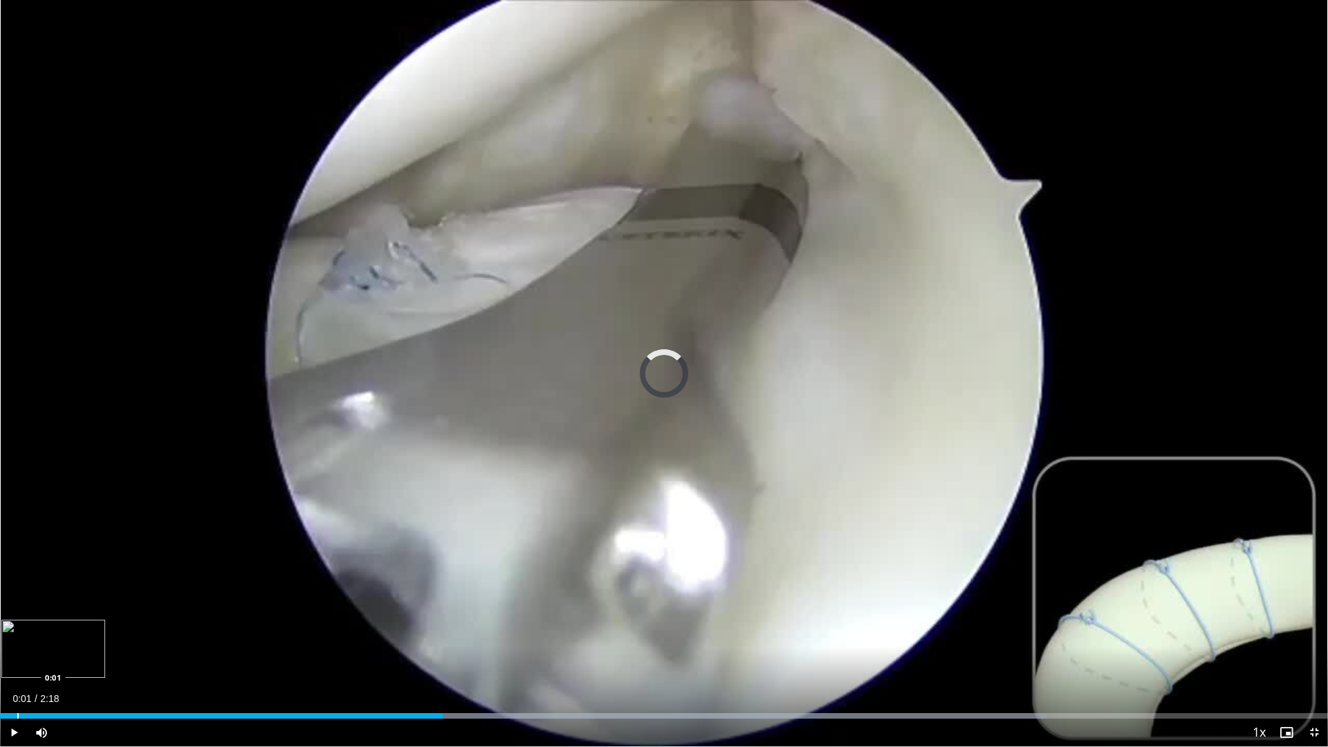
click at [17, 653] on div "Loaded : 78.88% 0:01 0:01" at bounding box center [664, 712] width 1328 height 13
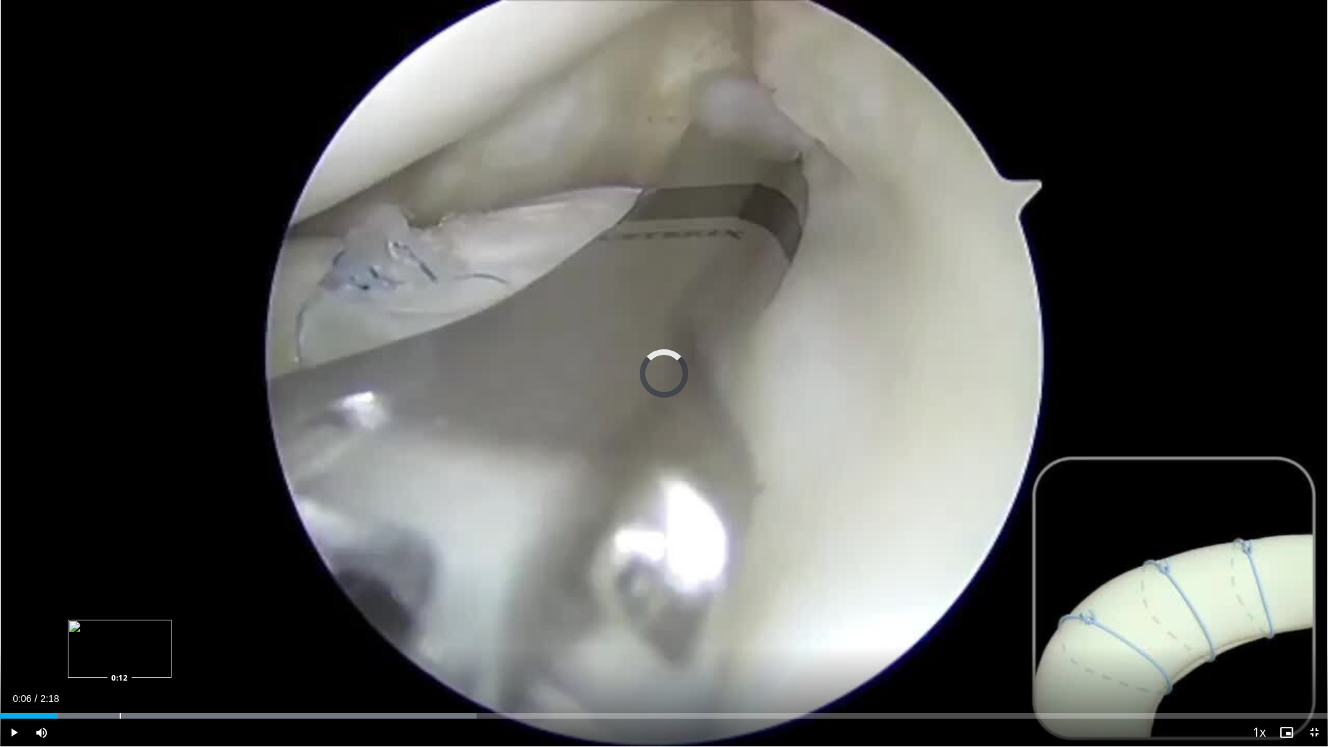
click at [120, 653] on div "Progress Bar" at bounding box center [120, 716] width 1 height 6
click at [98, 653] on div "Progress Bar" at bounding box center [98, 716] width 1 height 6
click at [1317, 653] on span "Video Player" at bounding box center [1314, 733] width 28 height 28
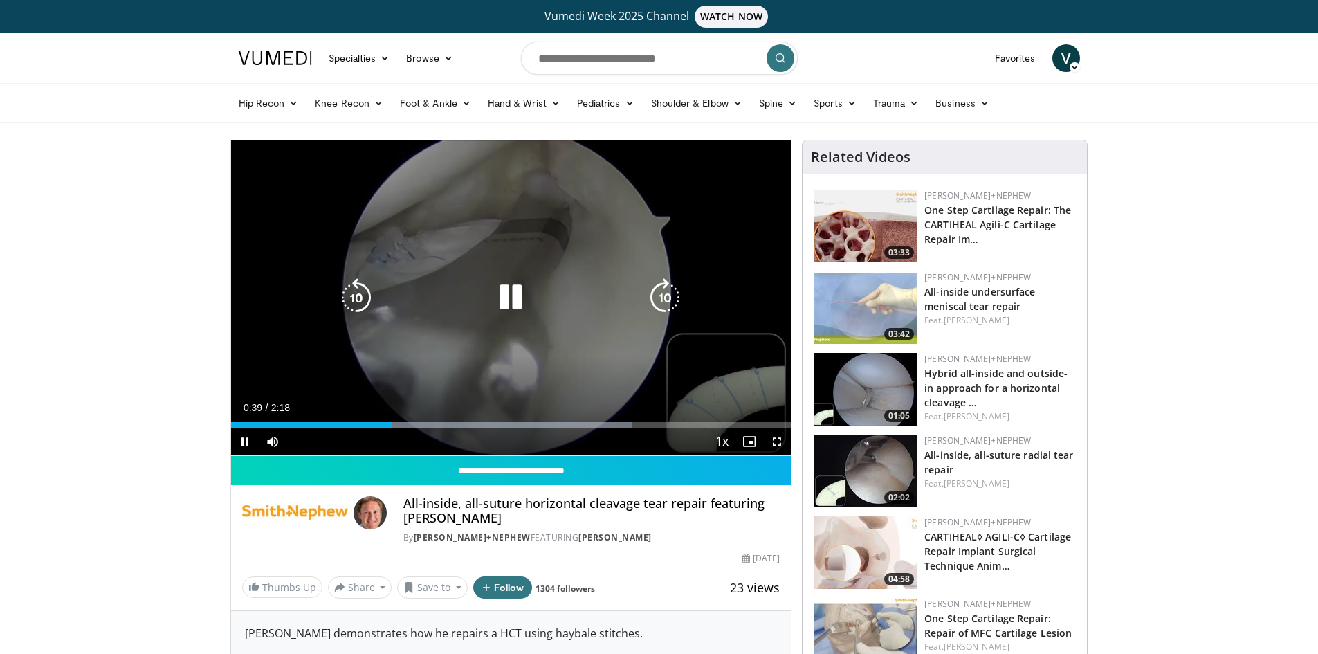
click at [502, 301] on icon "Video Player" at bounding box center [510, 297] width 39 height 39
